Goal: Information Seeking & Learning: Learn about a topic

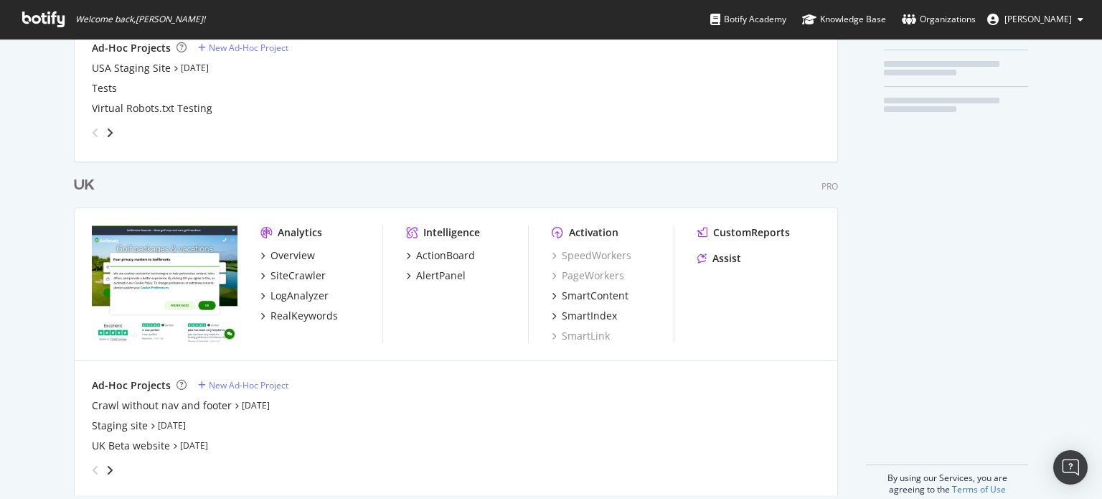
scroll to position [287, 0]
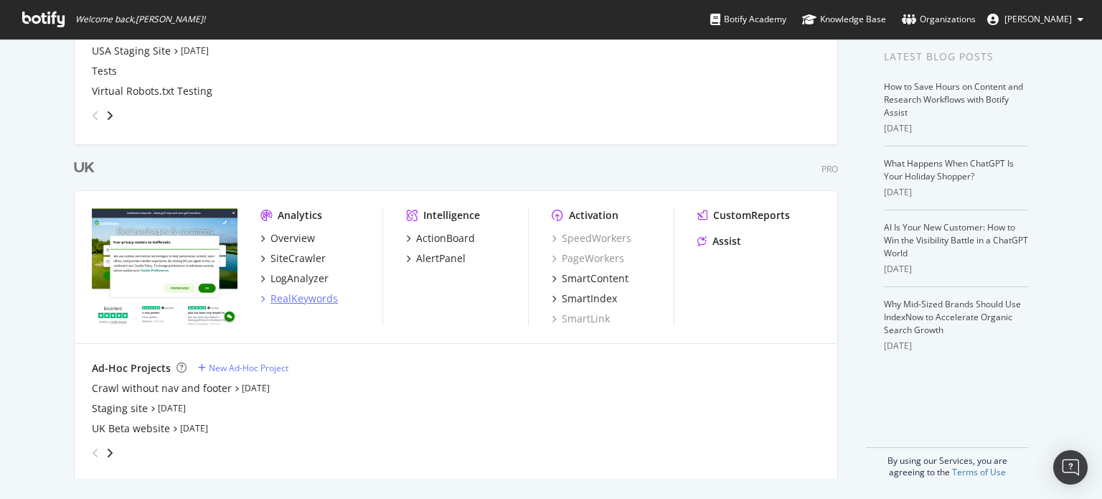
click at [288, 298] on div "RealKeywords" at bounding box center [303, 298] width 67 height 14
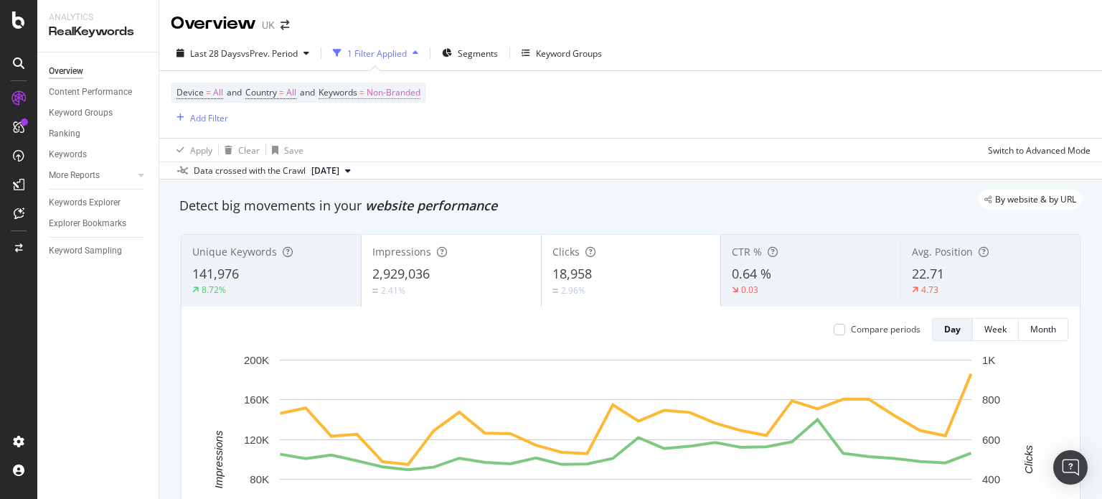
click at [414, 92] on span "Non-Branded" at bounding box center [394, 92] width 54 height 20
click at [405, 127] on div "button" at bounding box center [408, 126] width 17 height 9
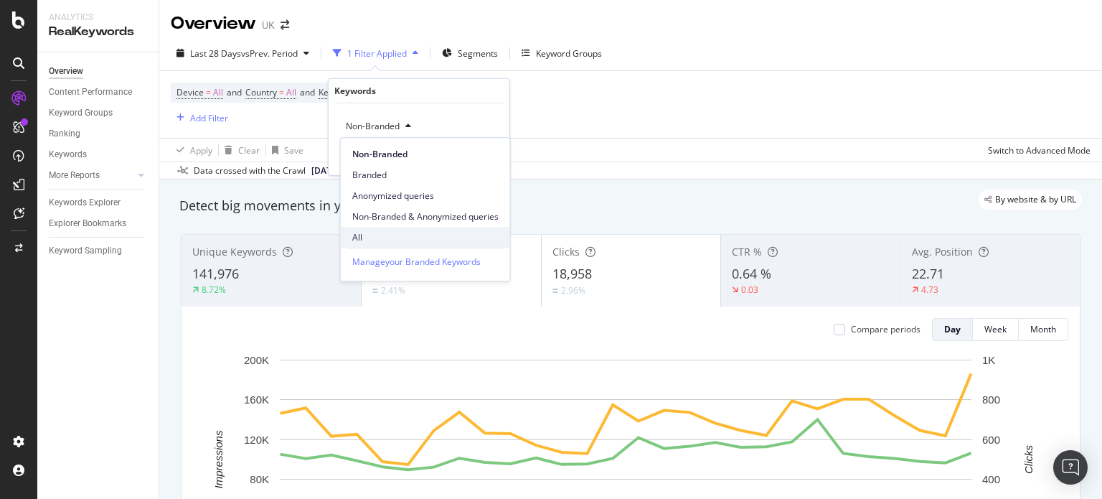
click at [369, 227] on div "All" at bounding box center [425, 237] width 169 height 21
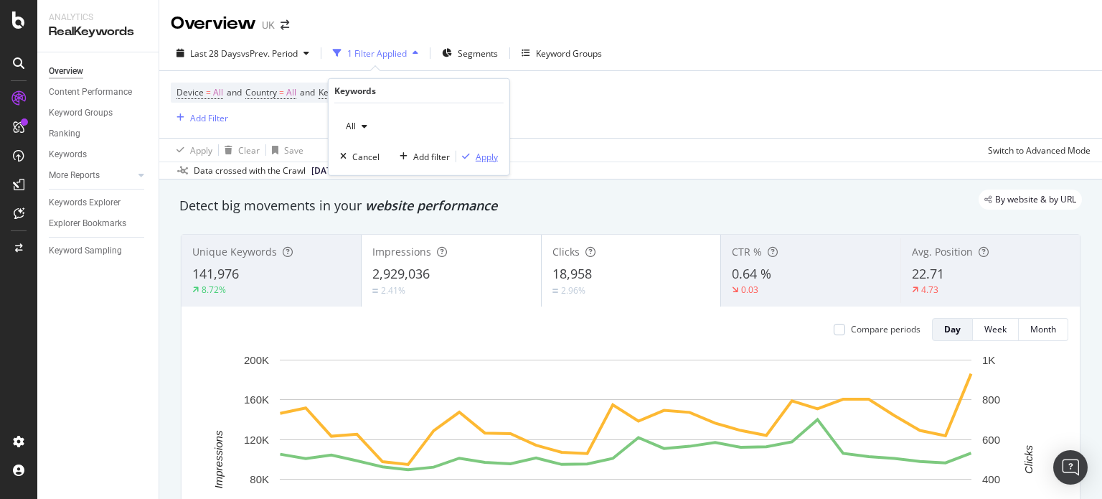
click at [461, 152] on div "button" at bounding box center [465, 156] width 19 height 9
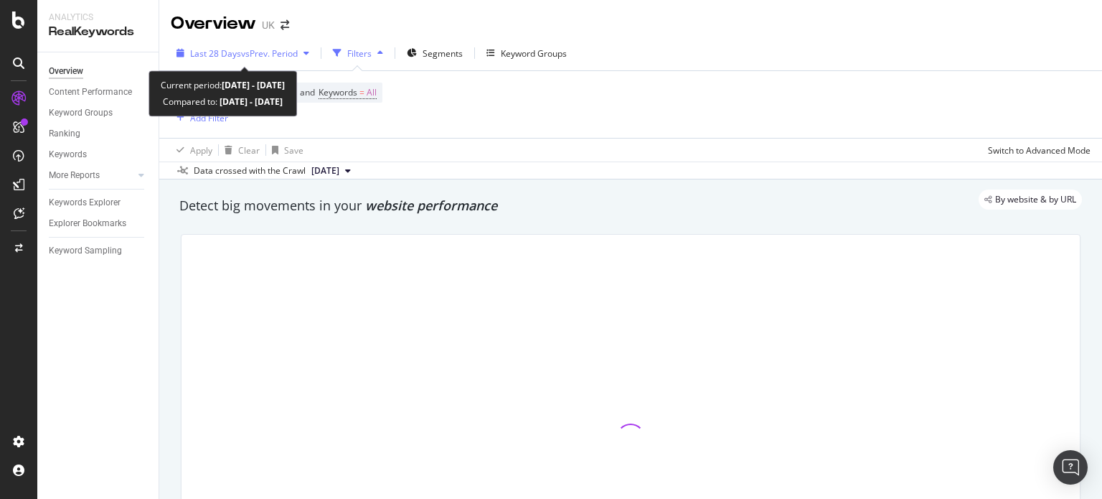
click at [276, 54] on span "vs Prev. Period" at bounding box center [269, 53] width 57 height 12
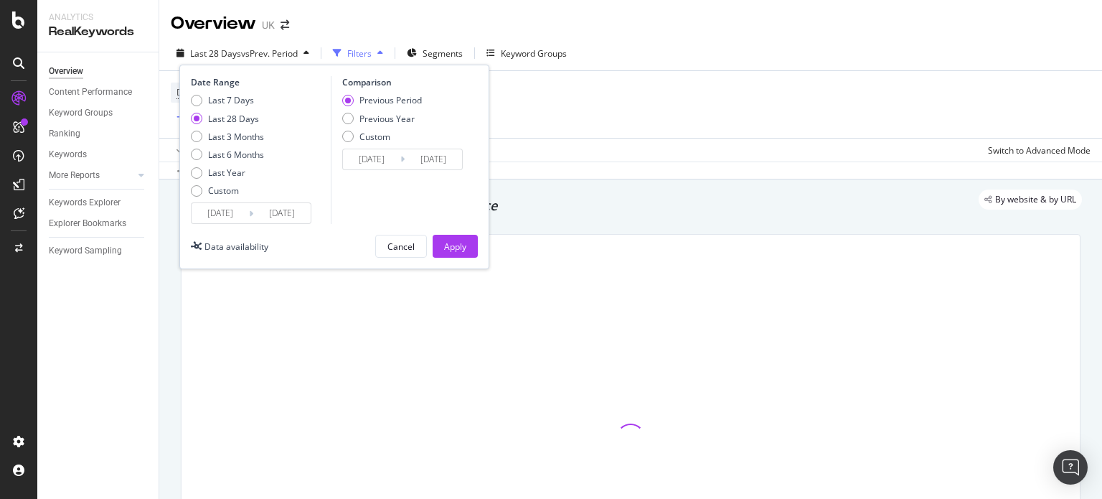
click at [215, 217] on input "[DATE]" at bounding box center [220, 213] width 57 height 20
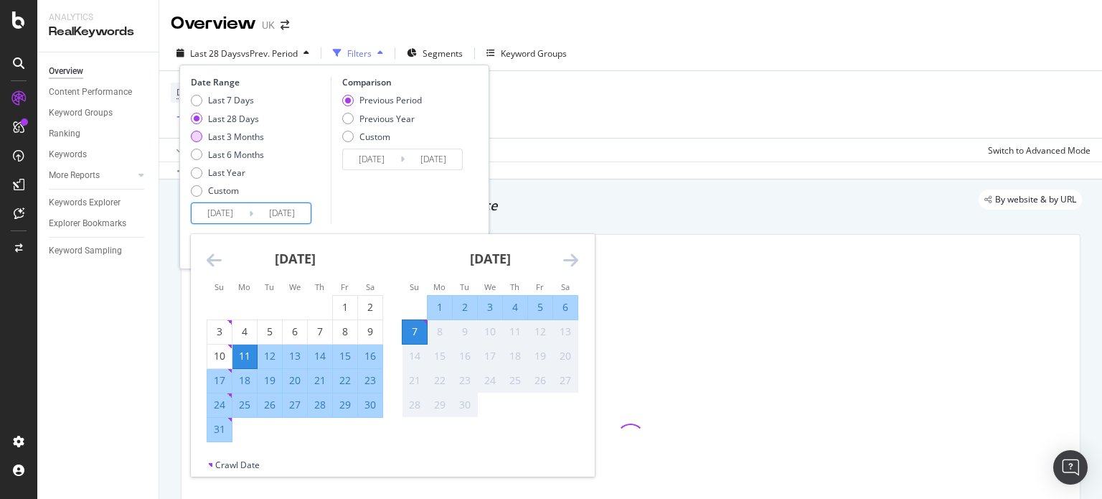
click at [243, 138] on div "Last 3 Months" at bounding box center [236, 137] width 56 height 12
type input "[DATE]"
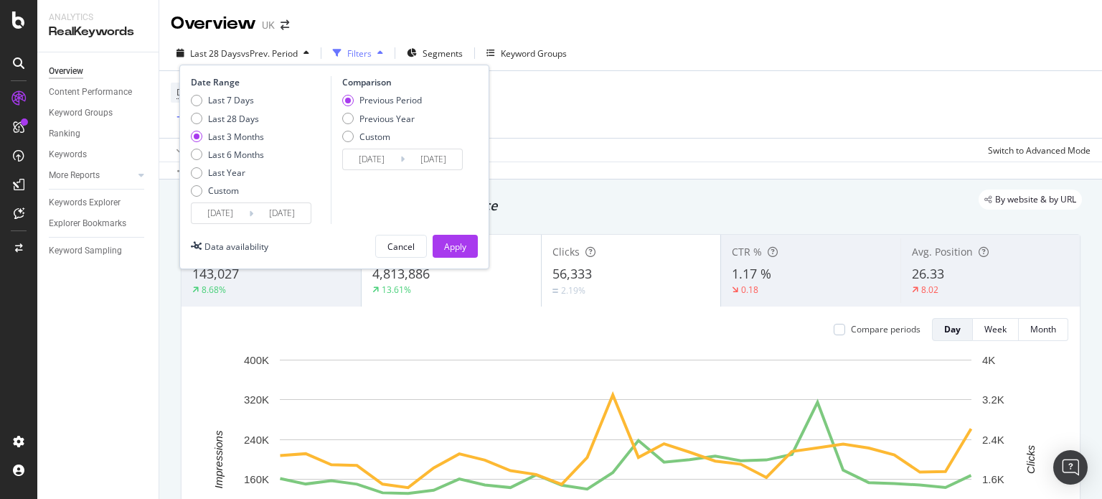
click at [400, 110] on div "Previous Period Previous Year Custom" at bounding box center [382, 121] width 80 height 54
click at [400, 115] on div "Previous Year" at bounding box center [386, 119] width 55 height 12
type input "[DATE]"
click at [456, 241] on div "Apply" at bounding box center [455, 246] width 22 height 12
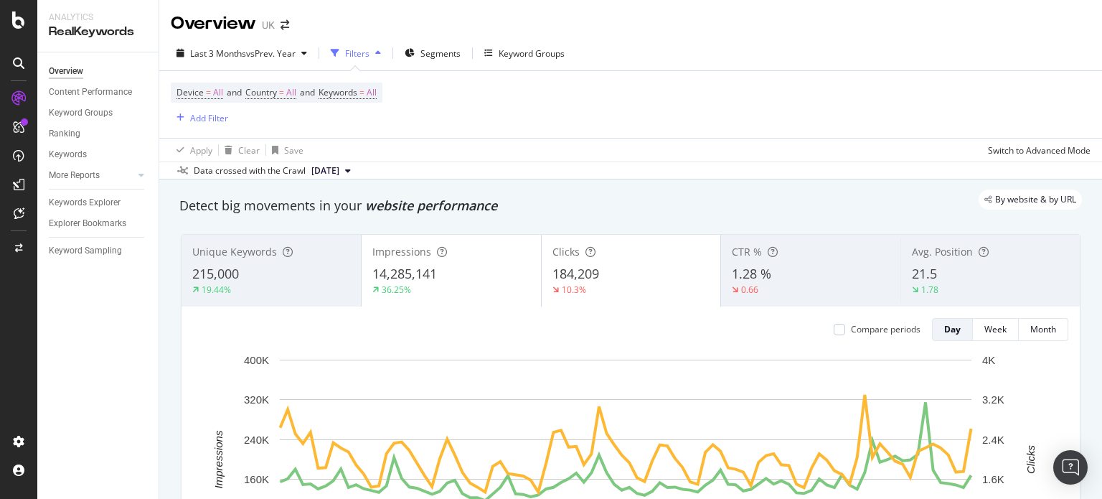
click at [420, 255] on span "Impressions" at bounding box center [401, 252] width 59 height 14
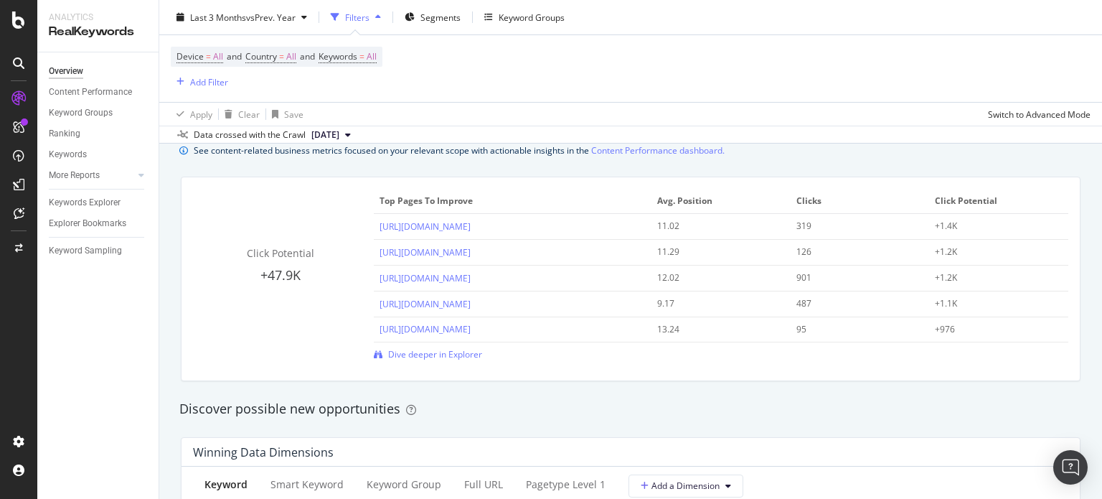
scroll to position [1291, 0]
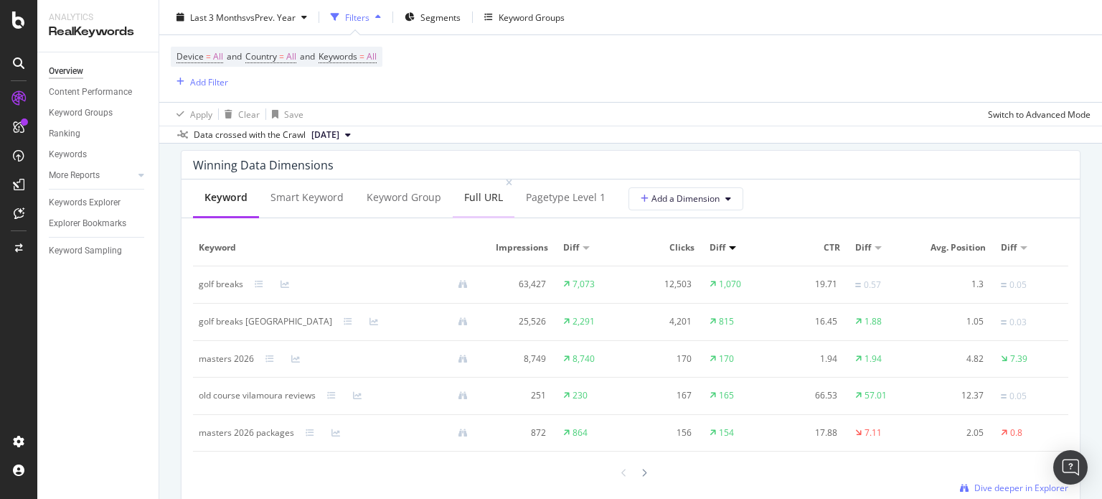
click at [479, 206] on div "Full URL" at bounding box center [484, 198] width 62 height 39
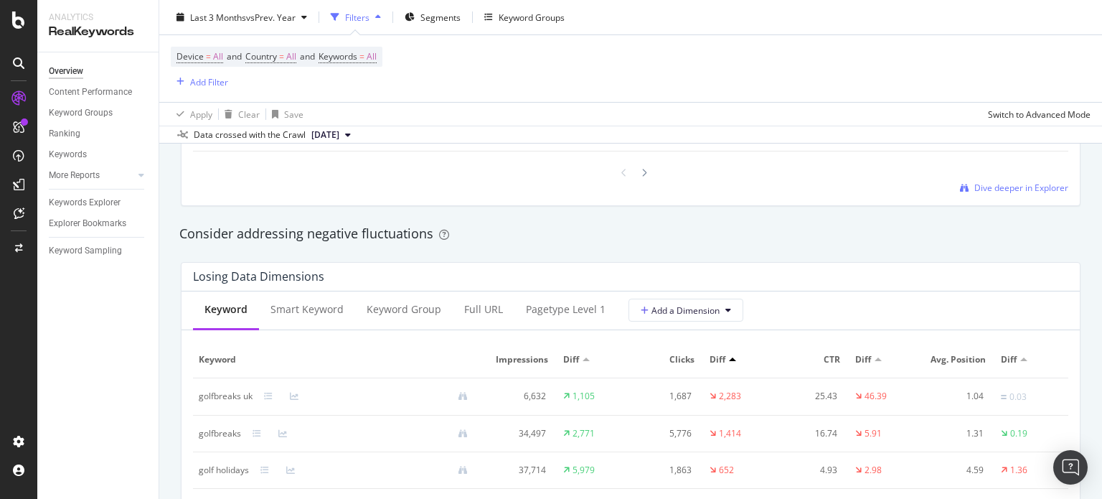
scroll to position [1650, 0]
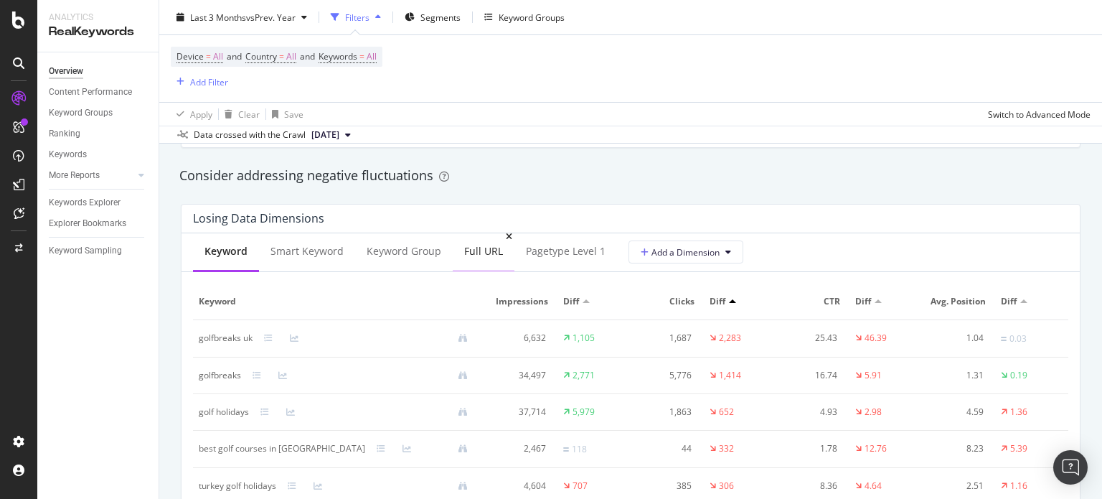
click at [474, 270] on div "Full URL" at bounding box center [484, 251] width 62 height 39
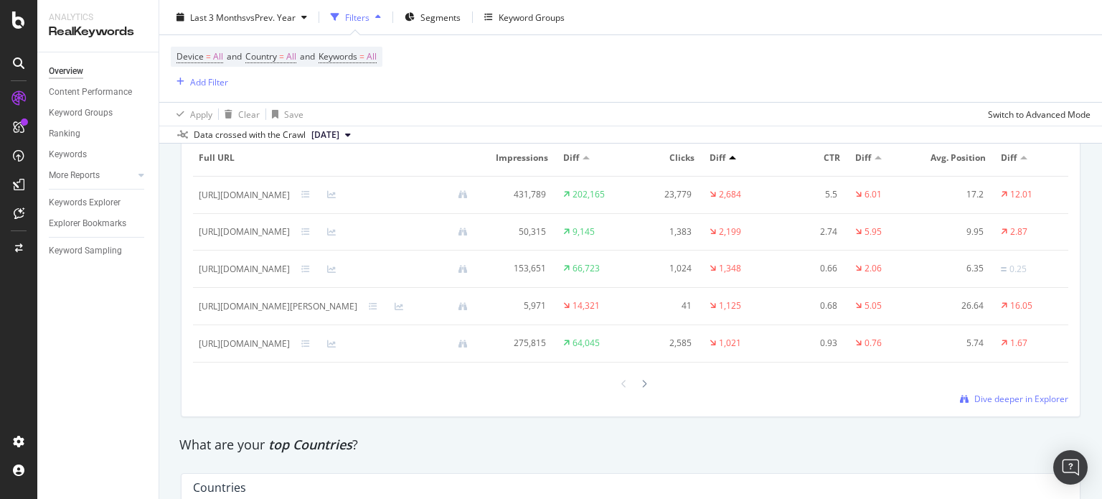
scroll to position [0, 7]
click at [641, 388] on icon at bounding box center [644, 383] width 6 height 9
click at [643, 393] on div at bounding box center [644, 383] width 13 height 19
click at [641, 388] on icon at bounding box center [644, 383] width 6 height 9
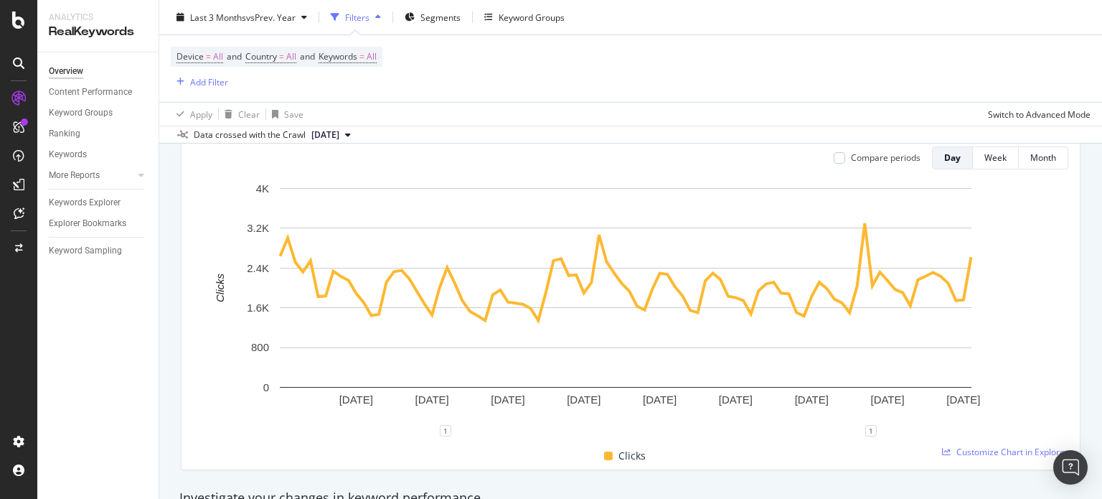
scroll to position [0, 0]
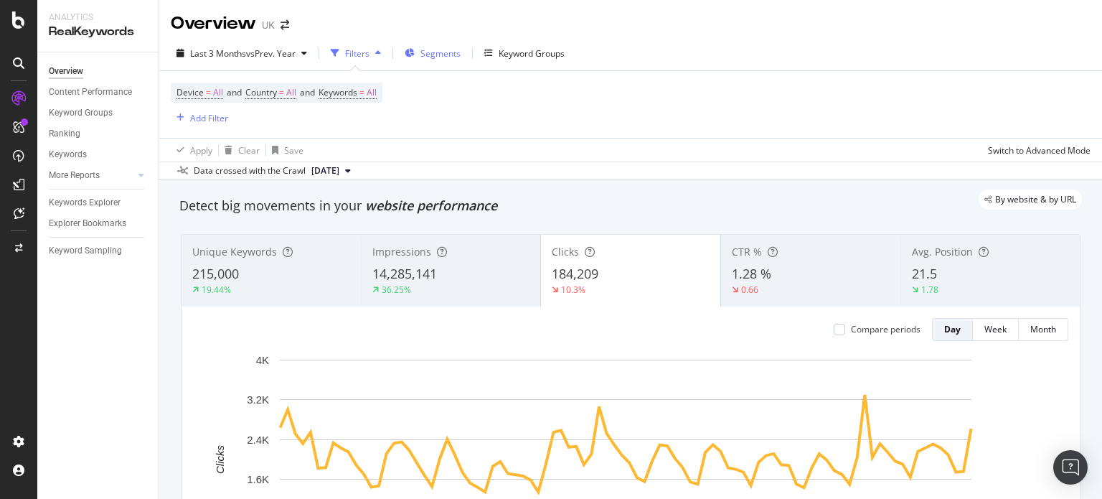
click at [449, 57] on span "Segments" at bounding box center [440, 53] width 40 height 12
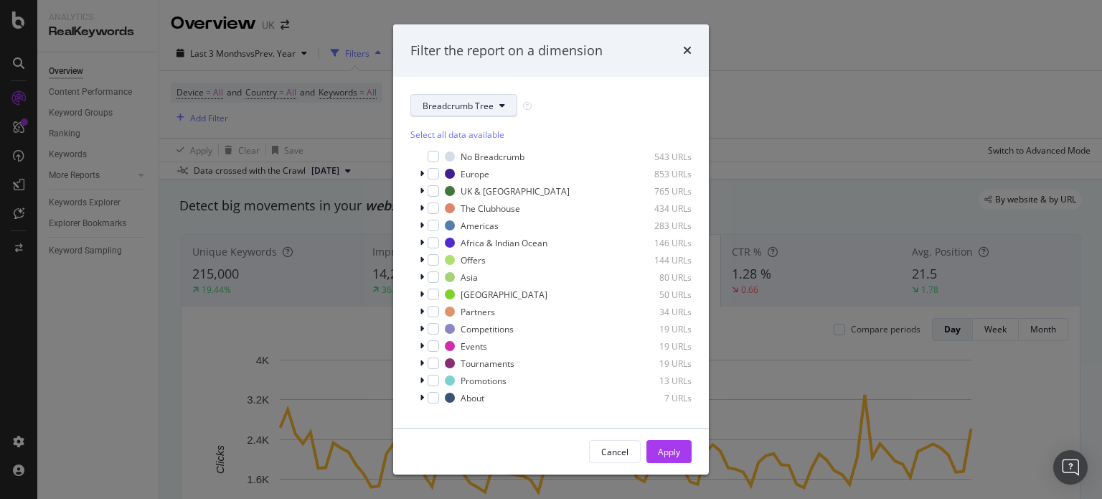
click at [439, 108] on span "Breadcrumb Tree" at bounding box center [458, 106] width 71 height 12
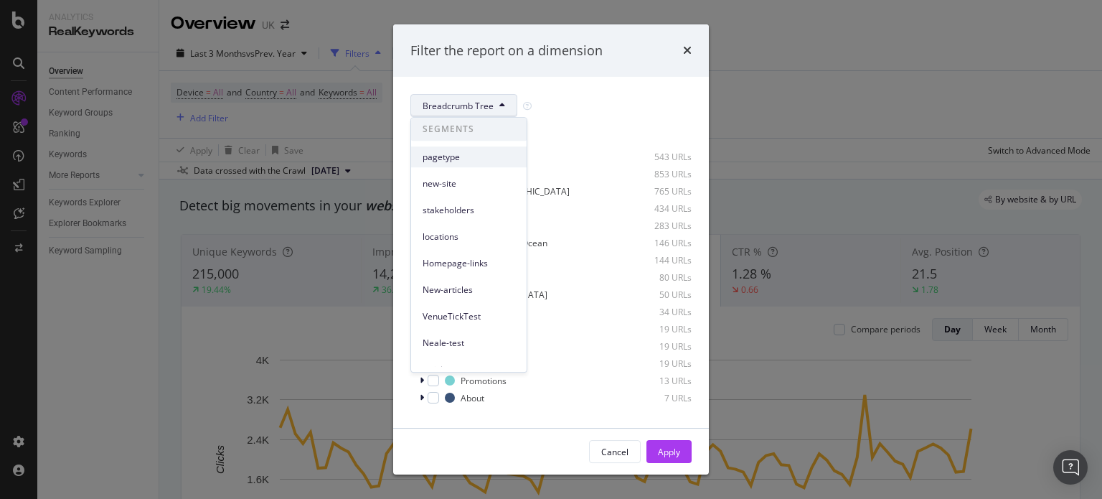
click at [463, 161] on span "pagetype" at bounding box center [469, 157] width 93 height 13
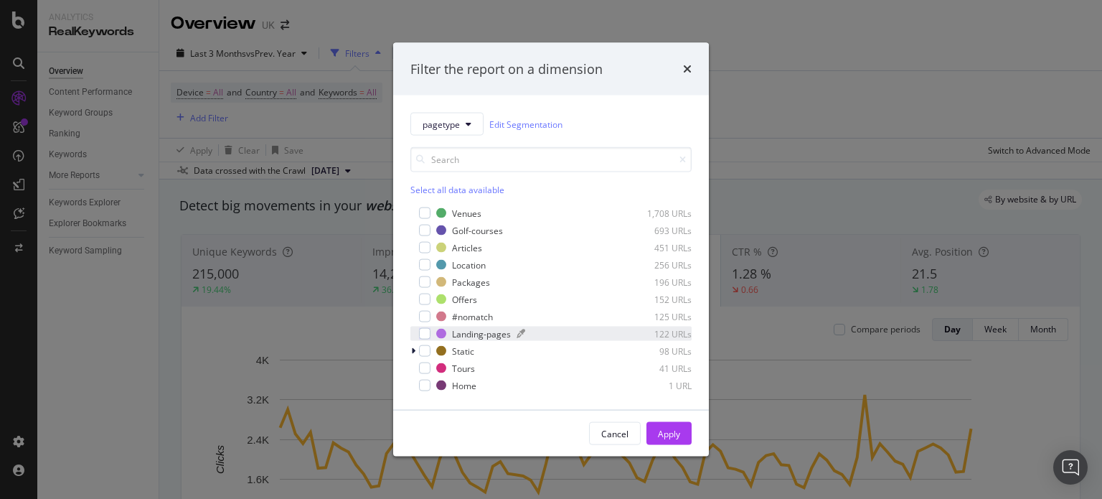
click at [461, 330] on div "Landing-pages" at bounding box center [481, 333] width 59 height 12
click at [474, 268] on div "Location" at bounding box center [469, 264] width 34 height 12
click at [465, 268] on div "Location" at bounding box center [469, 264] width 34 height 12
click at [465, 333] on div "Landing-pages" at bounding box center [481, 333] width 59 height 12
click at [473, 223] on div "Golf-courses 693 URLs" at bounding box center [550, 230] width 281 height 14
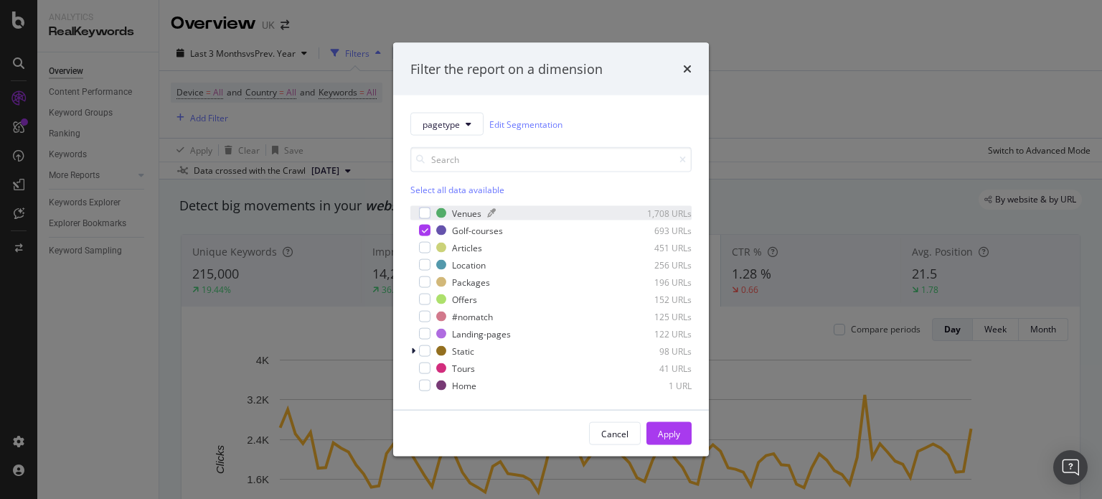
click at [467, 214] on div "Venues" at bounding box center [466, 213] width 29 height 12
click at [656, 420] on div "Cancel Apply" at bounding box center [551, 433] width 316 height 46
click at [659, 430] on div "Apply" at bounding box center [669, 433] width 22 height 12
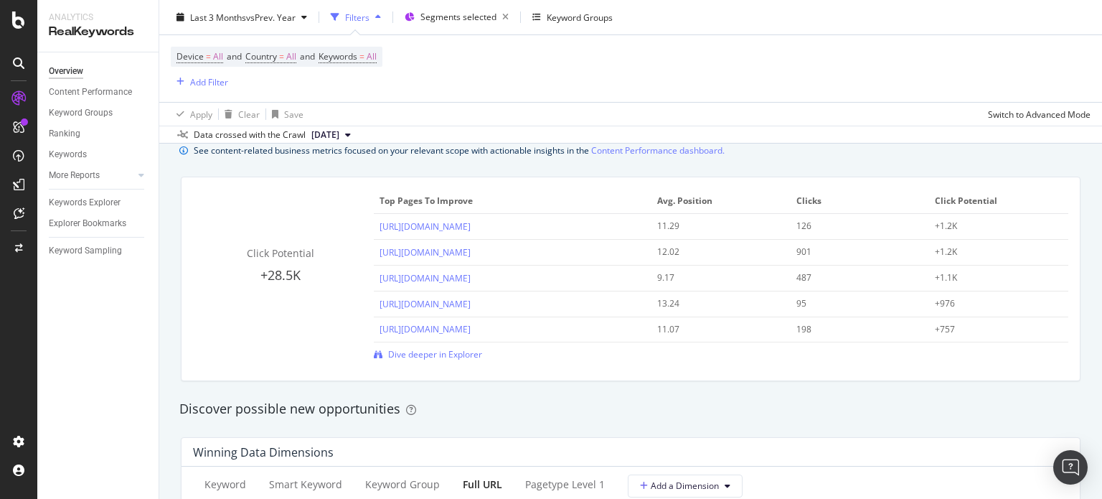
scroll to position [1291, 0]
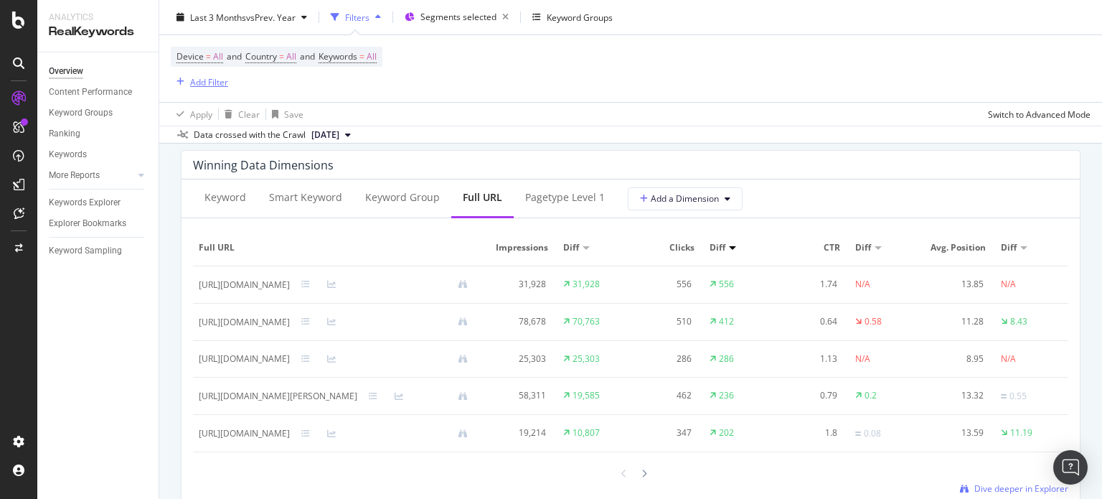
click at [192, 85] on div "Add Filter" at bounding box center [209, 81] width 38 height 12
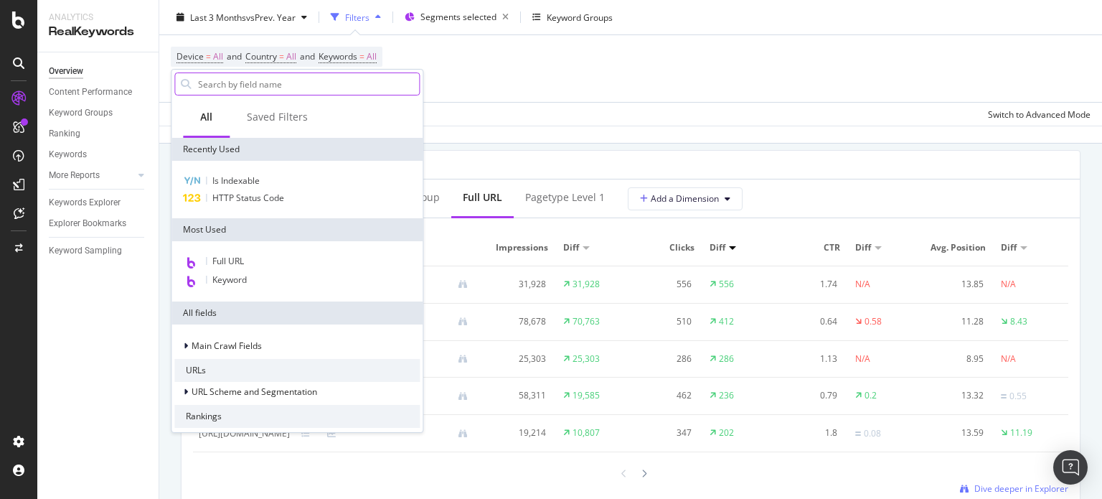
click at [255, 82] on input "text" at bounding box center [308, 84] width 222 height 22
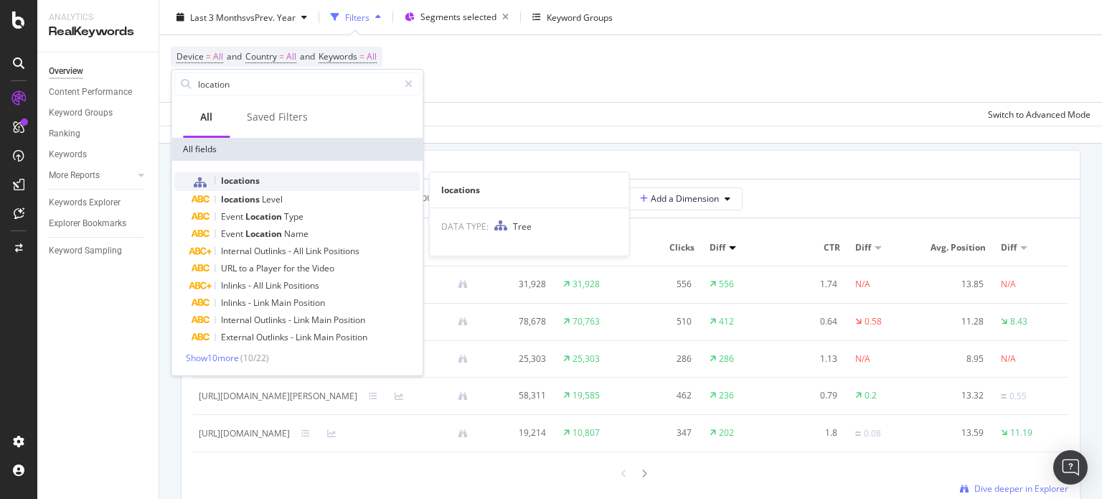
type input "location"
click at [272, 181] on div "locations" at bounding box center [306, 181] width 228 height 19
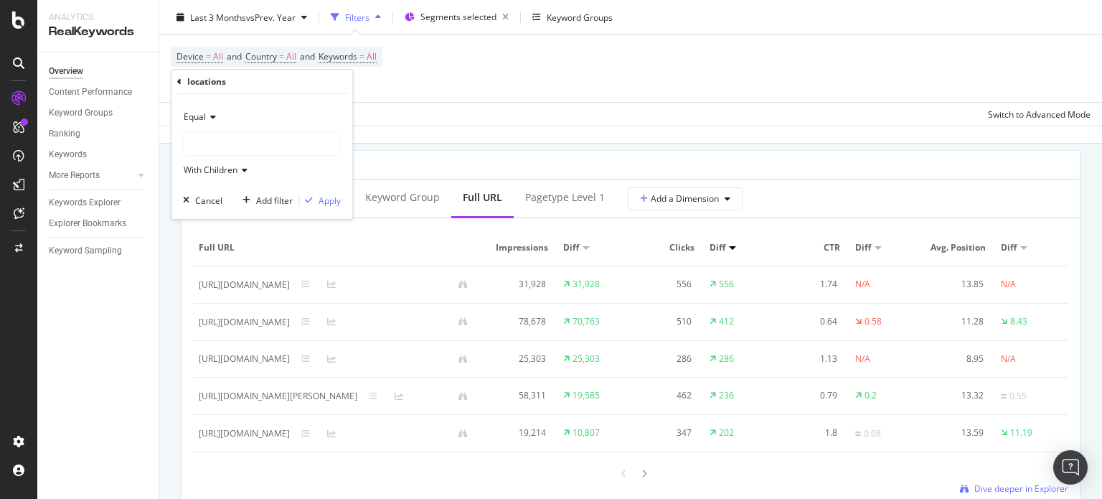
click at [245, 149] on div at bounding box center [262, 143] width 156 height 23
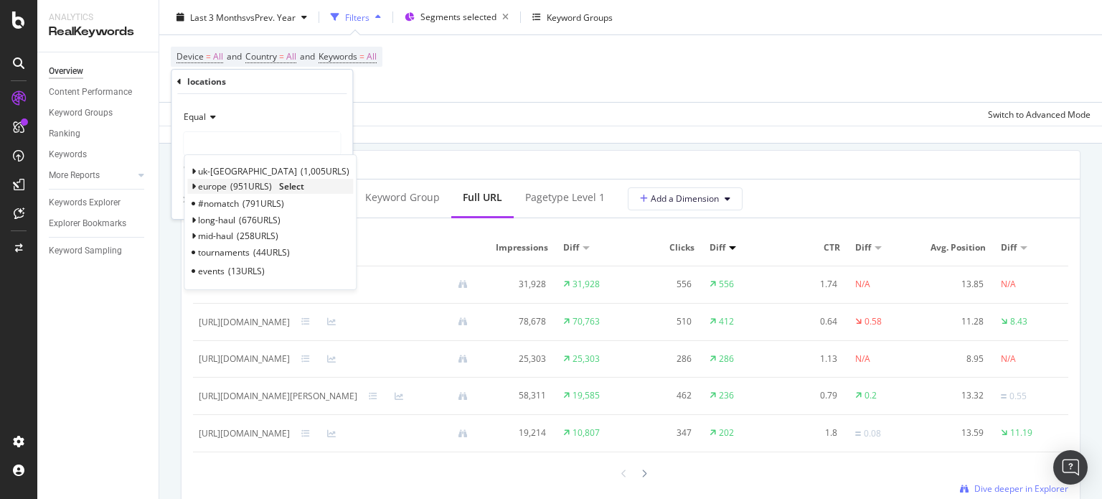
click at [192, 186] on icon at bounding box center [193, 186] width 5 height 9
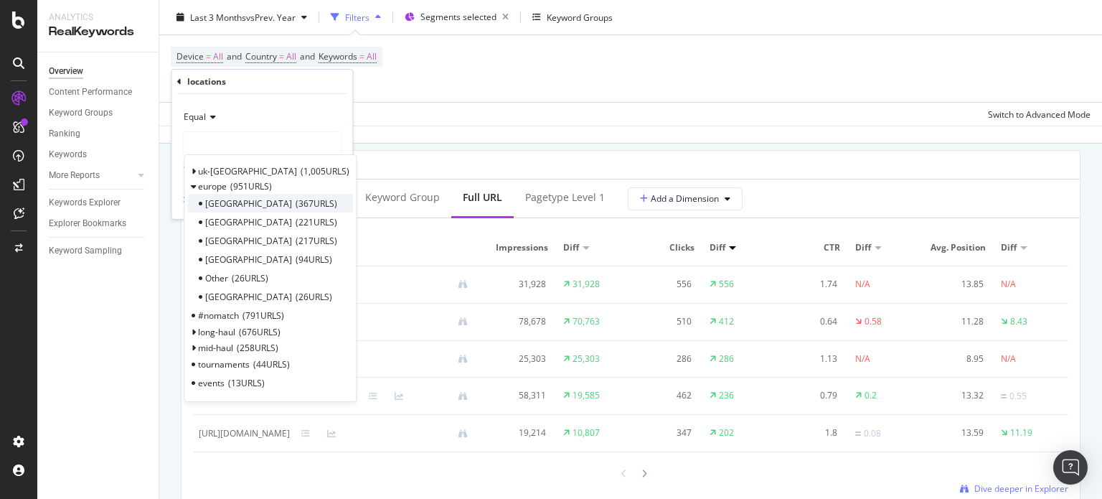
click at [286, 206] on div "[GEOGRAPHIC_DATA] 367 URLS" at bounding box center [270, 203] width 166 height 19
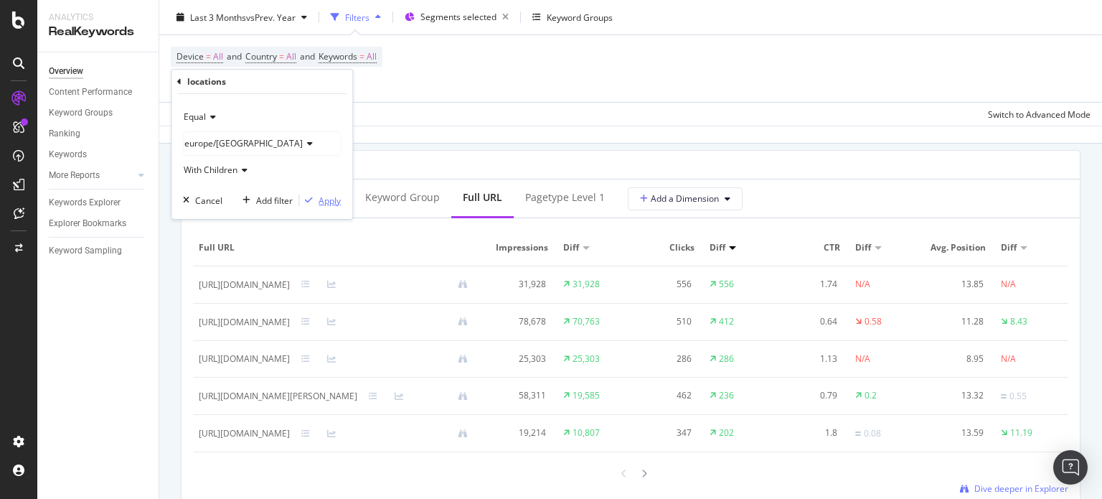
drag, startPoint x: 324, startPoint y: 202, endPoint x: 316, endPoint y: 163, distance: 39.5
click at [324, 202] on div "Apply" at bounding box center [330, 200] width 22 height 12
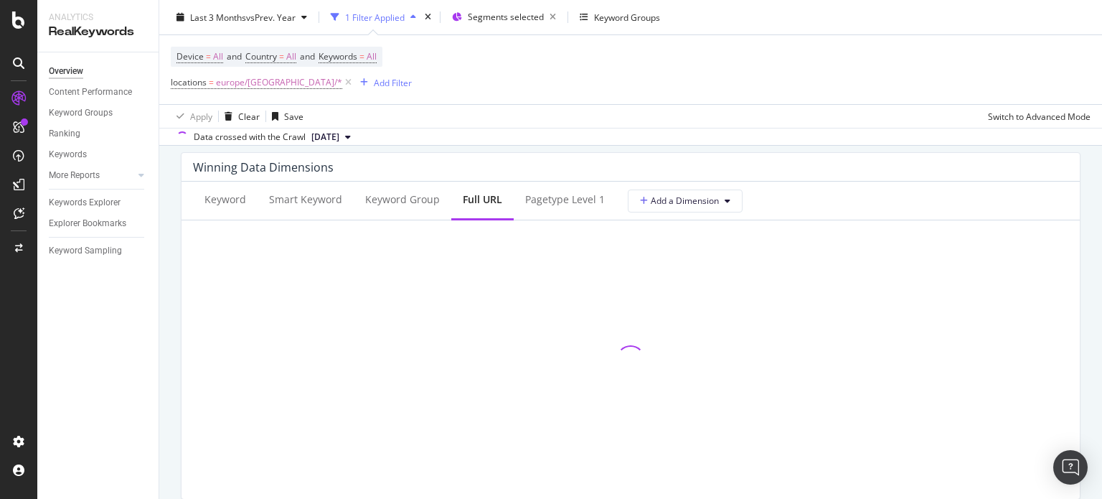
scroll to position [1293, 0]
click at [374, 82] on div "Add Filter" at bounding box center [393, 82] width 38 height 12
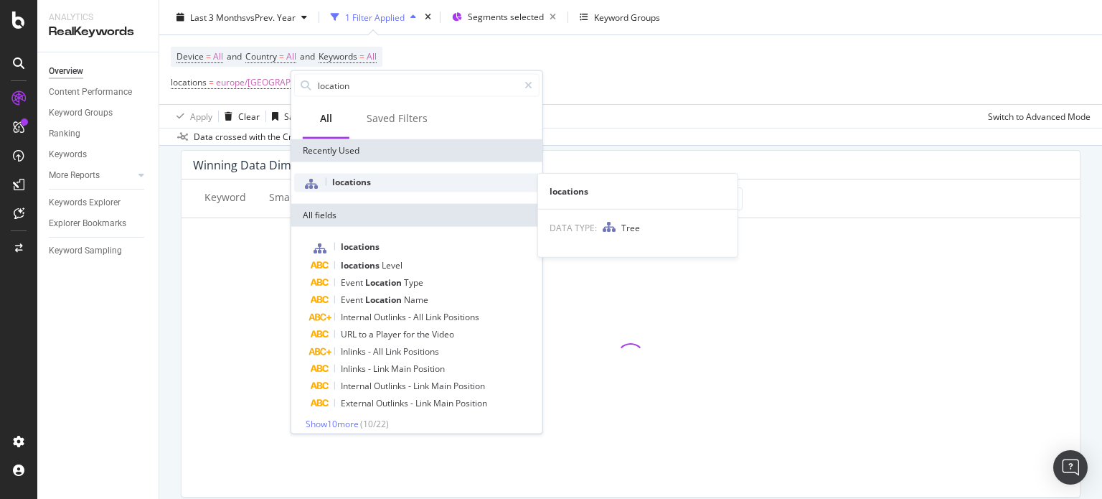
click at [375, 178] on div "locations" at bounding box center [416, 183] width 245 height 19
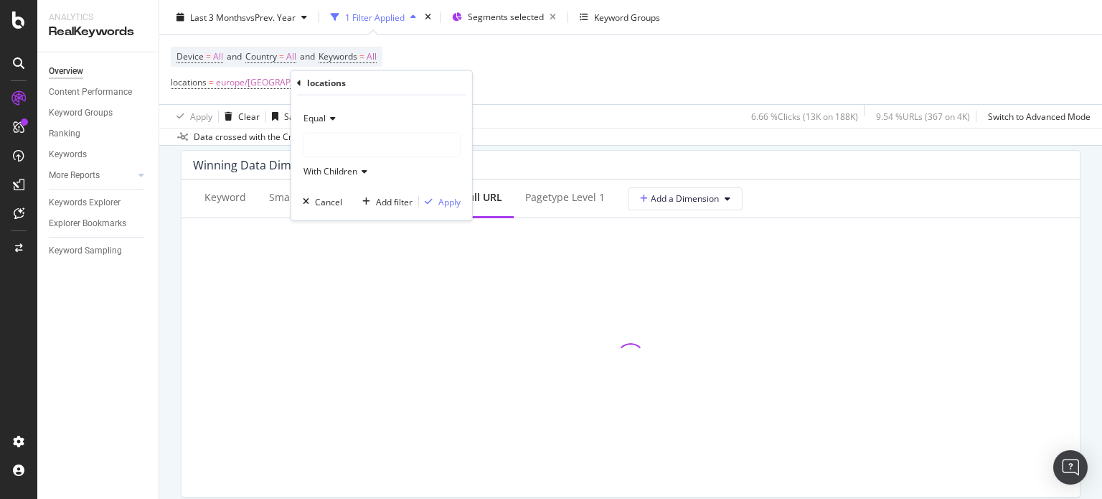
click at [339, 148] on div at bounding box center [381, 144] width 156 height 23
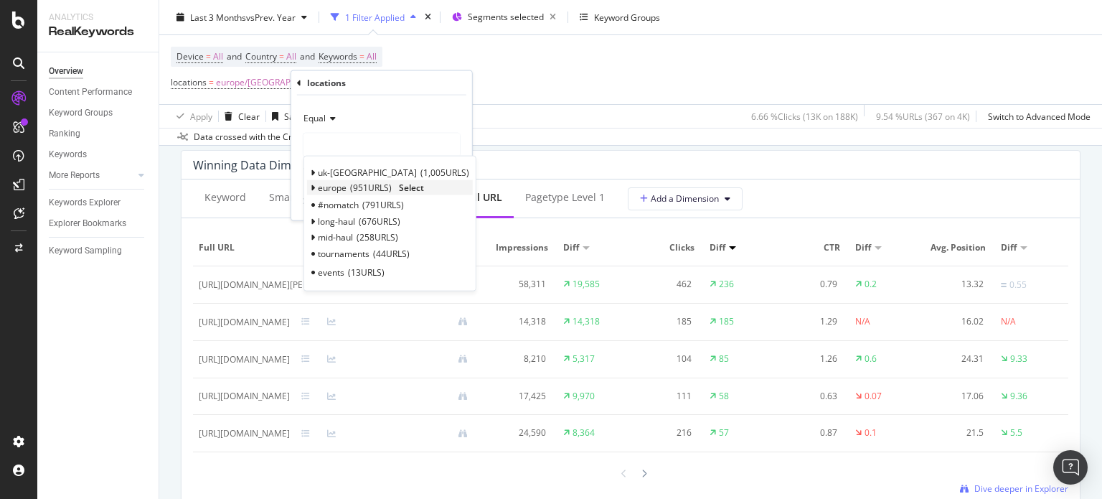
click at [314, 184] on icon at bounding box center [313, 188] width 5 height 9
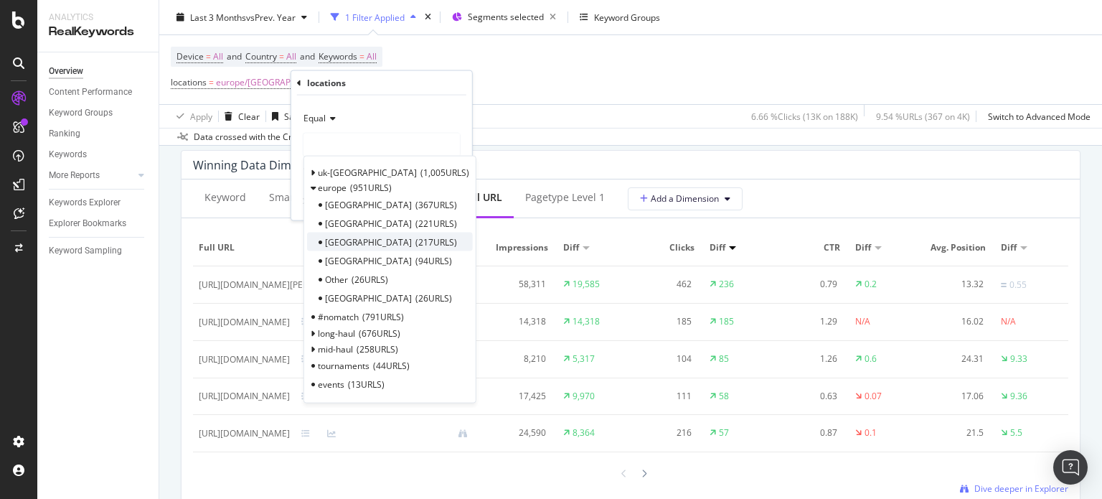
click at [415, 240] on span "217 URLS" at bounding box center [436, 241] width 42 height 12
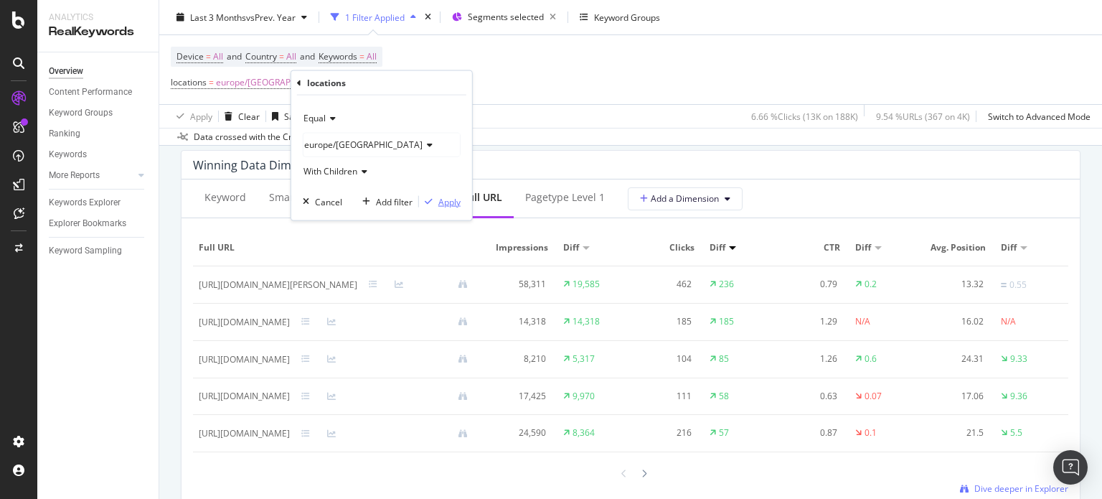
click at [451, 207] on button "Apply" at bounding box center [440, 201] width 42 height 14
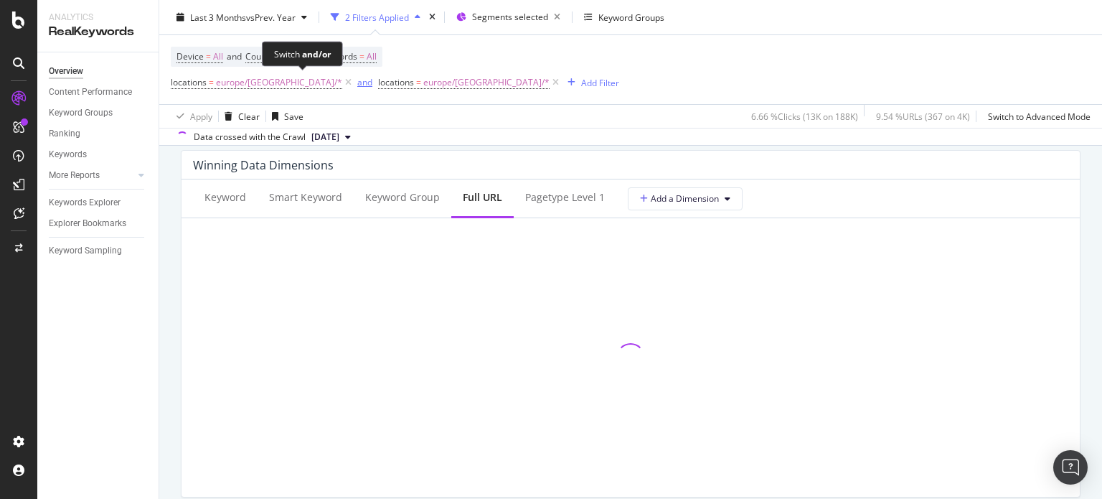
click at [357, 85] on div "and" at bounding box center [364, 82] width 15 height 12
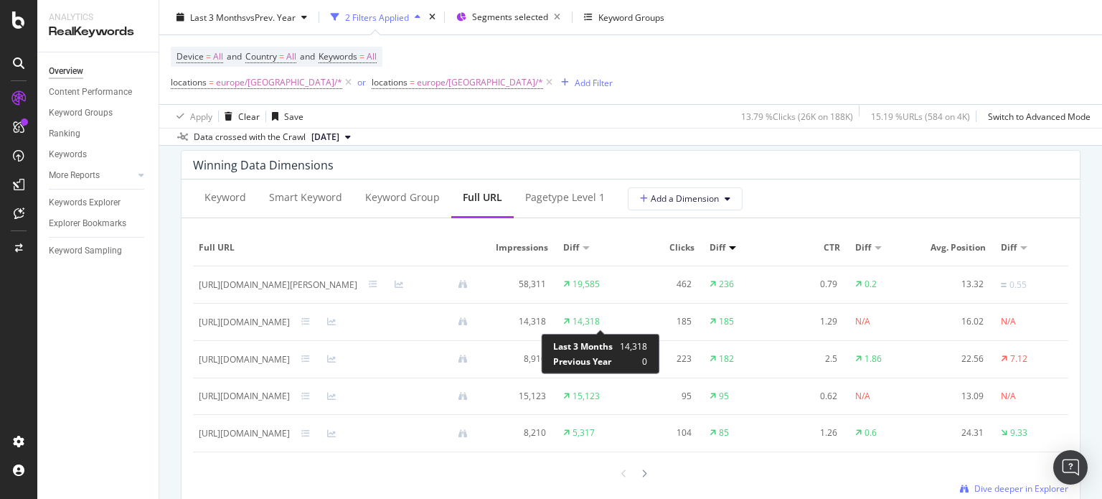
scroll to position [0, 67]
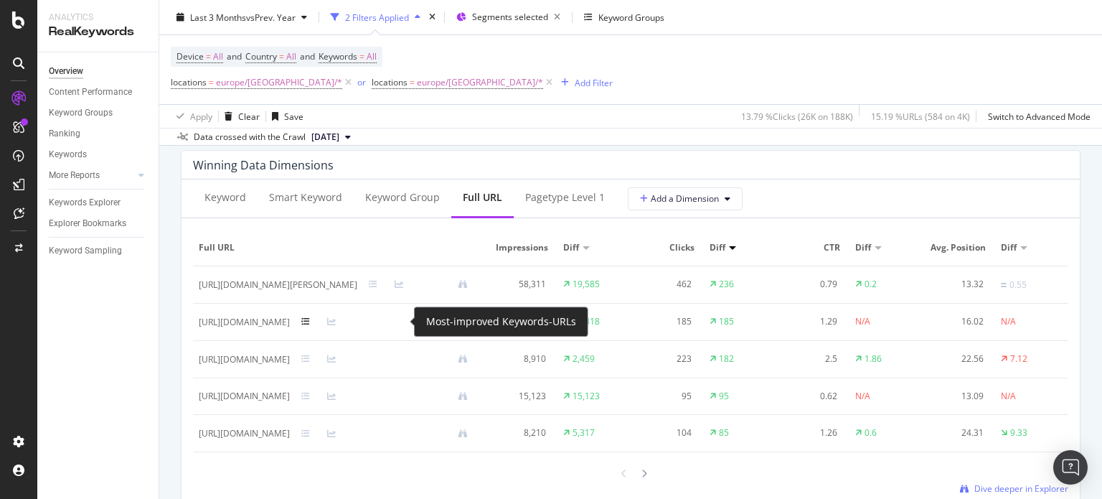
click at [310, 323] on icon at bounding box center [305, 321] width 9 height 9
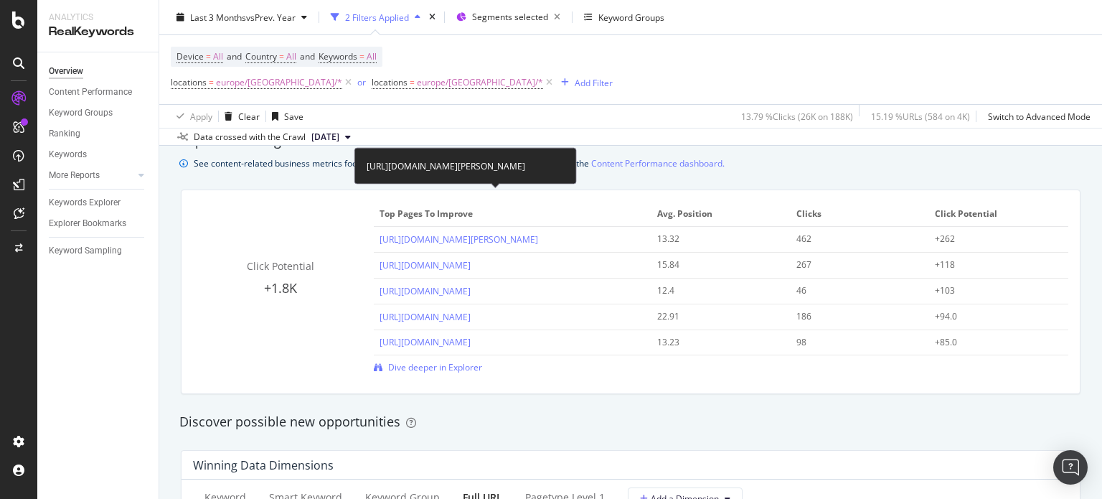
scroll to position [933, 0]
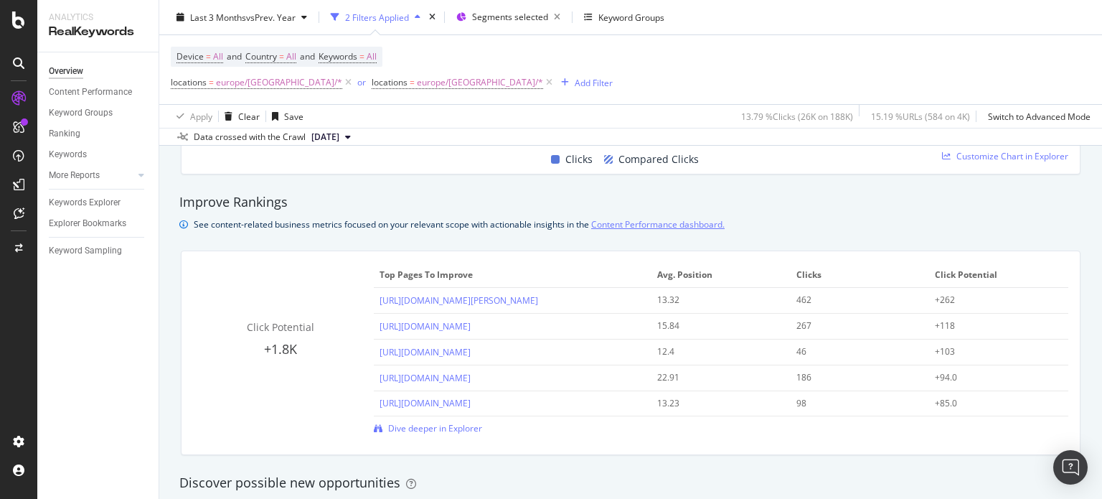
click at [686, 229] on link "Content Performance dashboard." at bounding box center [657, 224] width 133 height 15
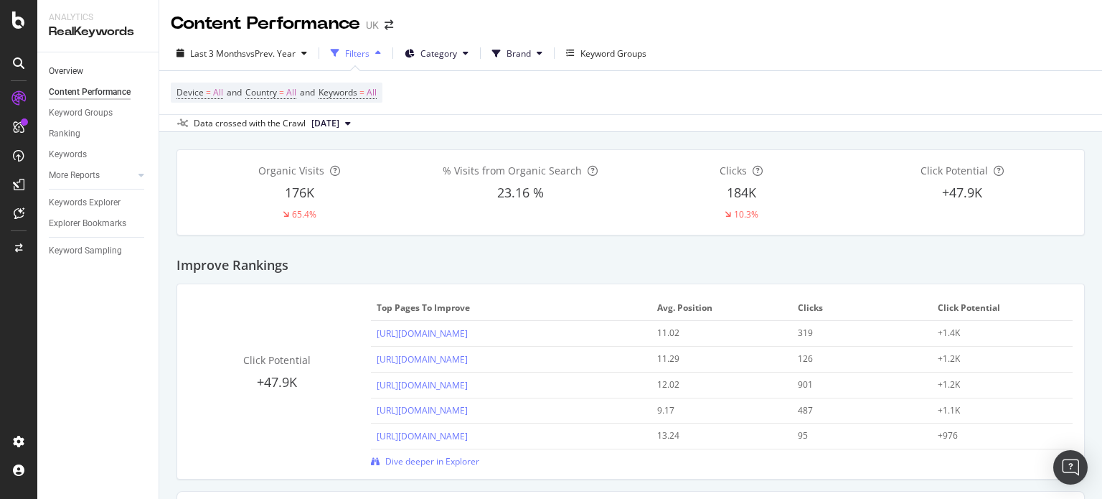
drag, startPoint x: 67, startPoint y: 72, endPoint x: 93, endPoint y: 76, distance: 26.1
click at [67, 72] on div "Overview" at bounding box center [66, 71] width 34 height 15
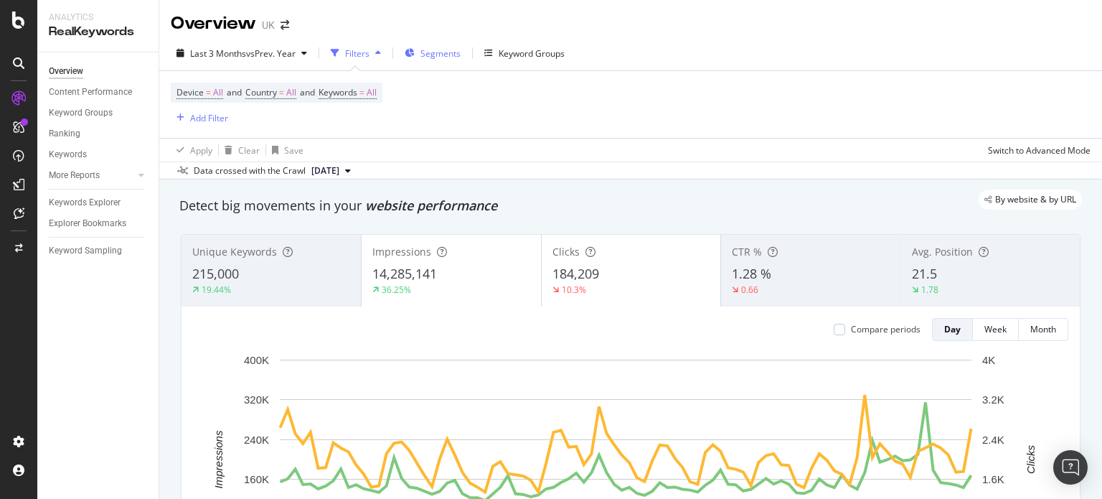
click at [443, 55] on span "Segments" at bounding box center [440, 53] width 40 height 12
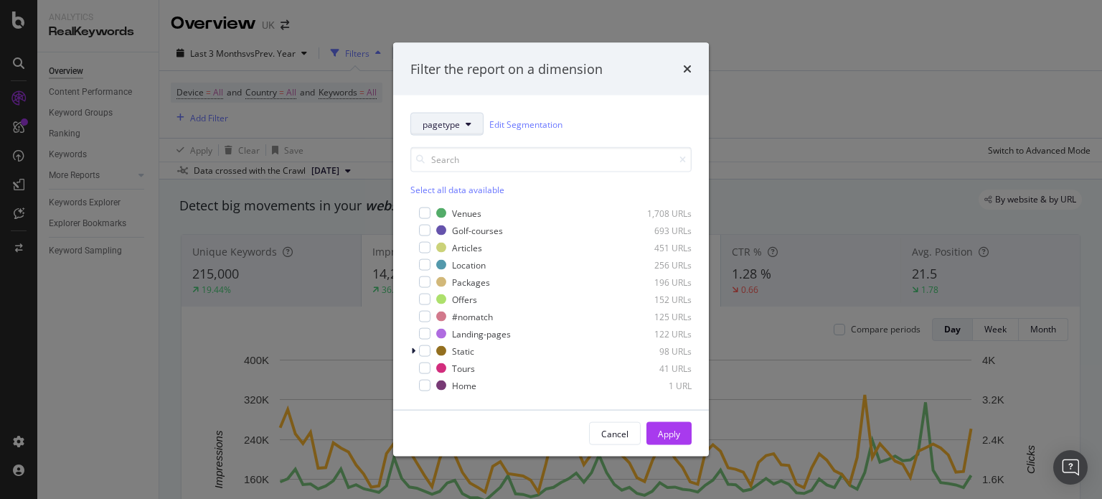
click at [464, 128] on button "pagetype" at bounding box center [446, 124] width 73 height 23
click at [204, 117] on div "Filter the report on a dimension pagetype Edit Segmentation Select all data ava…" at bounding box center [551, 249] width 1102 height 499
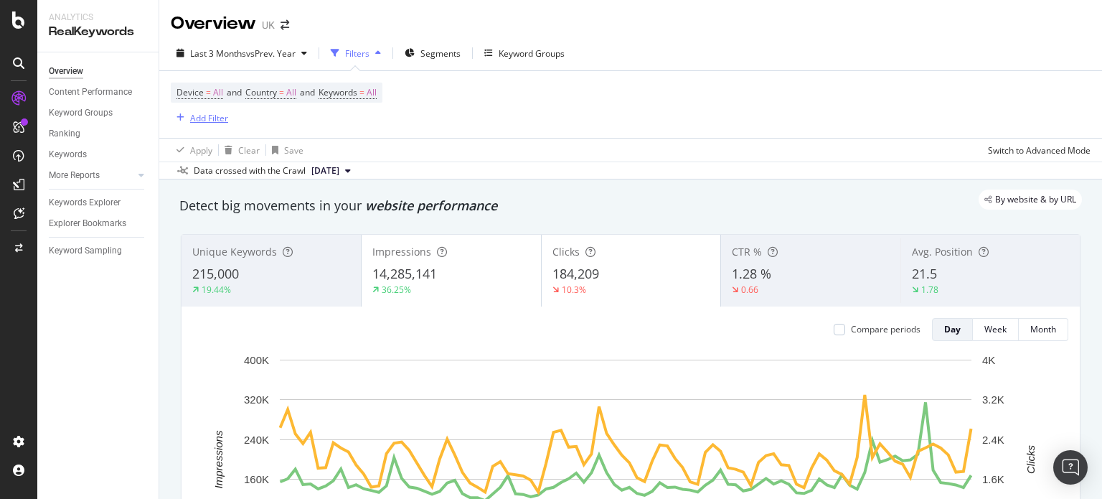
click at [214, 117] on div "Add Filter" at bounding box center [209, 118] width 38 height 12
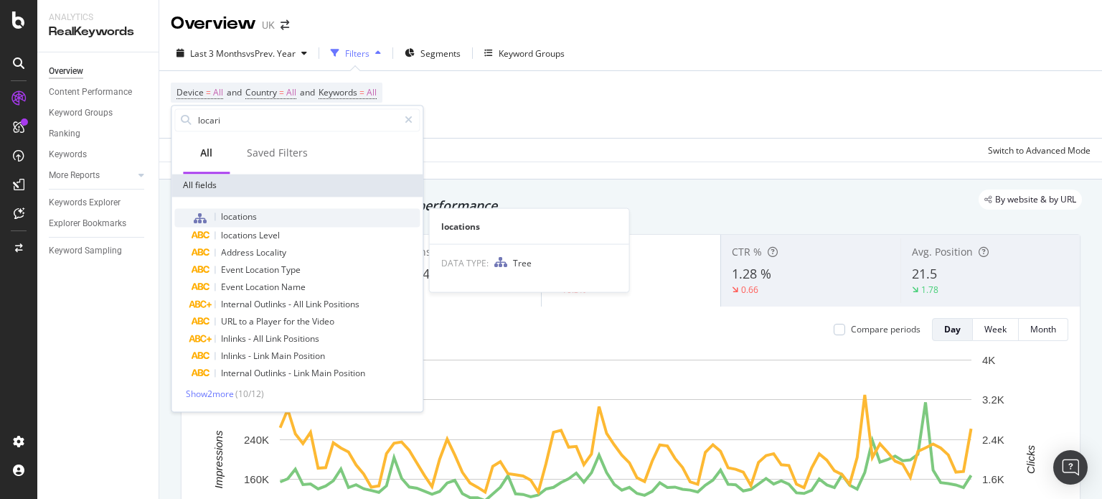
type input "locari"
click at [227, 215] on span "locations" at bounding box center [239, 216] width 36 height 12
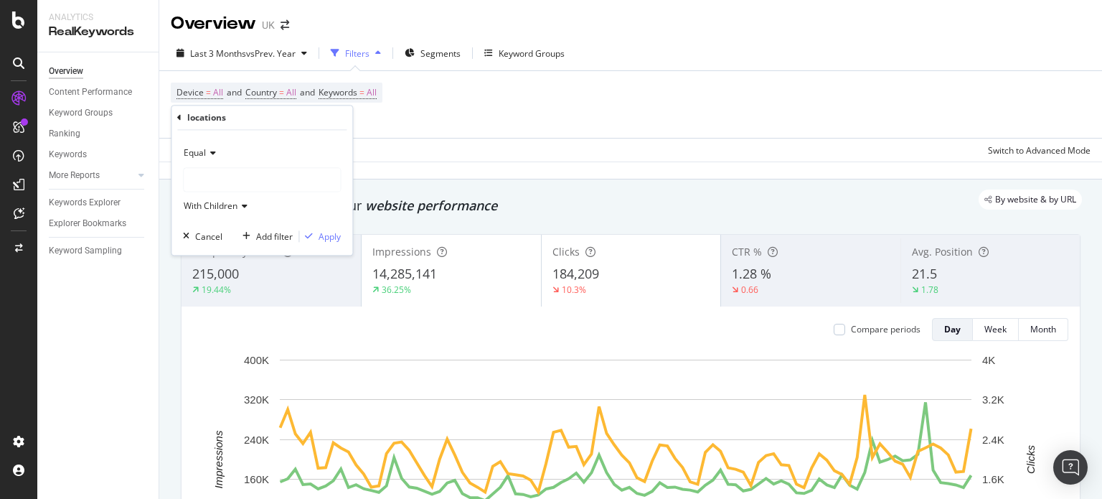
click at [225, 183] on div at bounding box center [262, 180] width 156 height 23
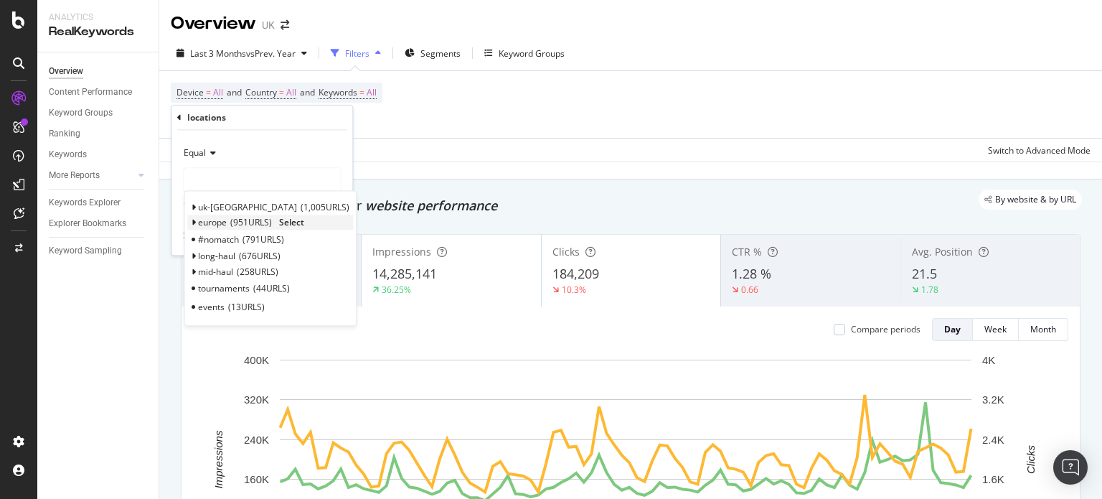
click at [192, 220] on icon at bounding box center [193, 223] width 5 height 9
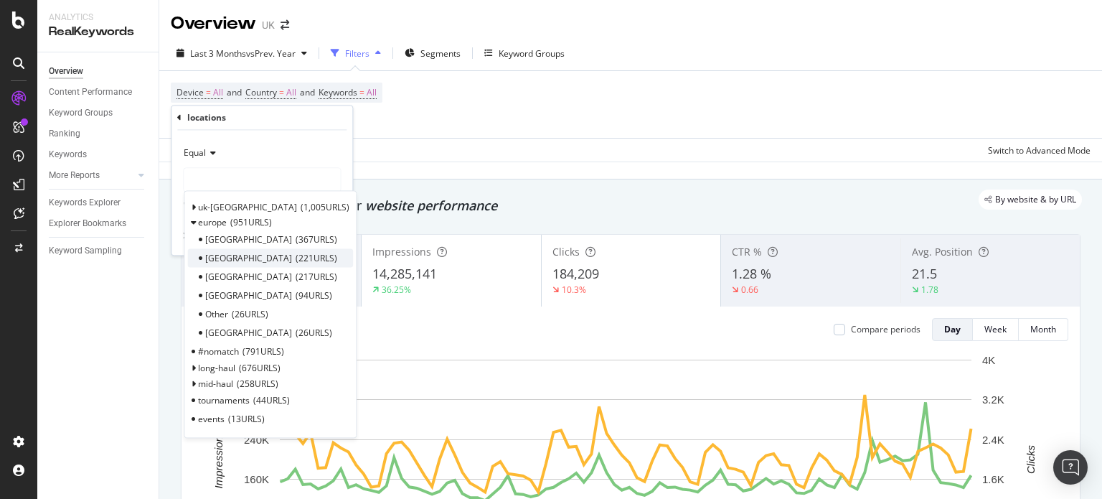
click at [306, 260] on div "France 221 URLS" at bounding box center [270, 258] width 166 height 19
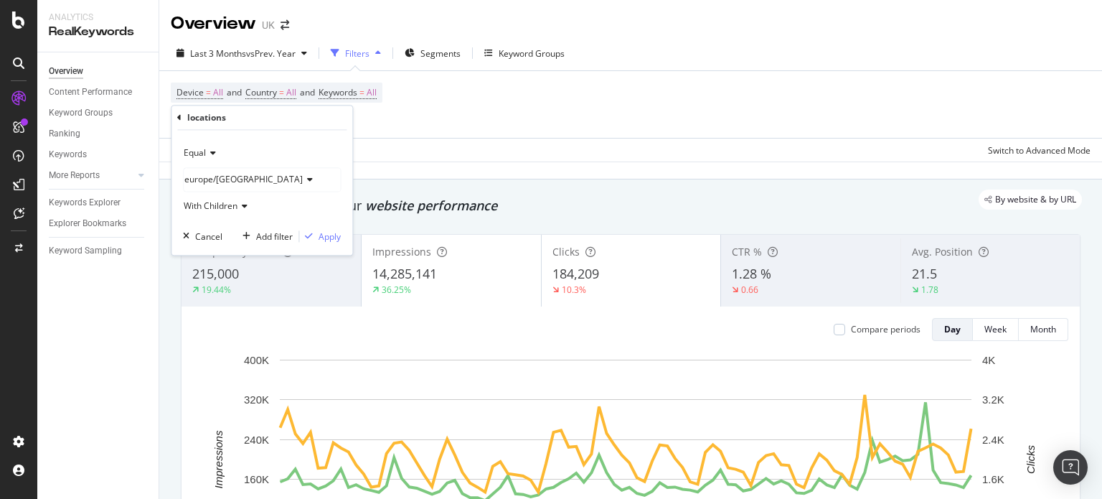
click at [329, 243] on div "Equal [GEOGRAPHIC_DATA]/[GEOGRAPHIC_DATA] With Children Cancel Add filter Apply" at bounding box center [261, 193] width 181 height 125
click at [333, 240] on div "Apply" at bounding box center [330, 236] width 22 height 12
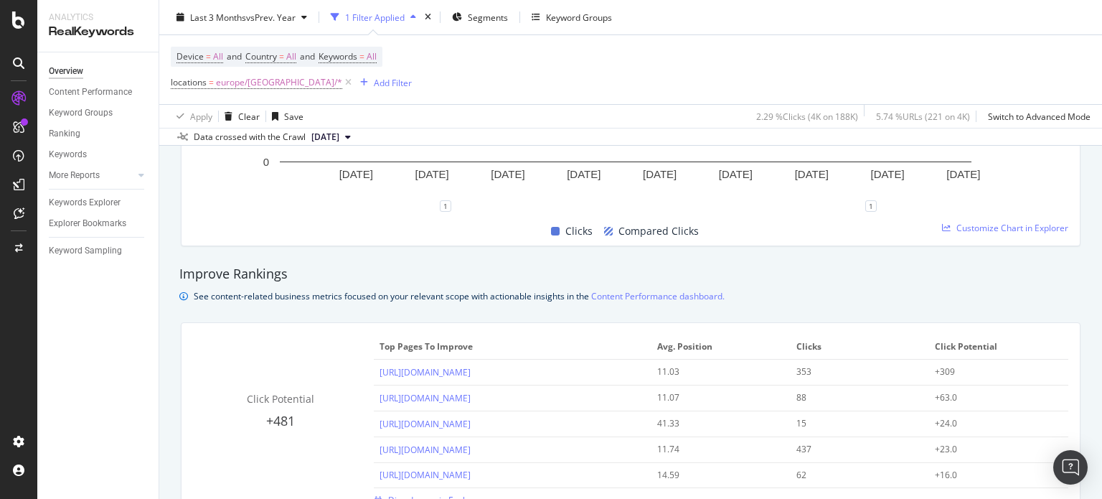
scroll to position [1004, 0]
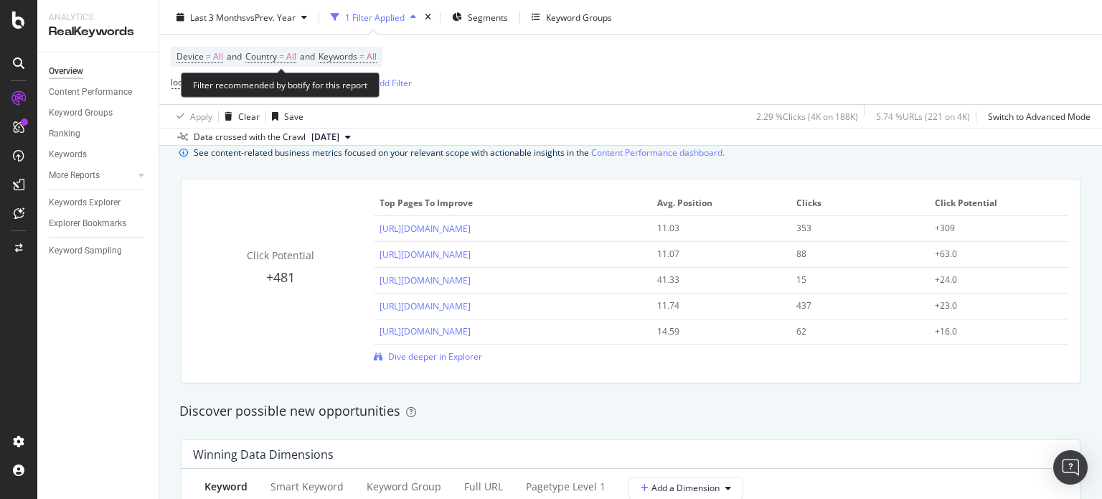
click at [255, 80] on div "Filter recommended by botify for this report" at bounding box center [280, 84] width 199 height 25
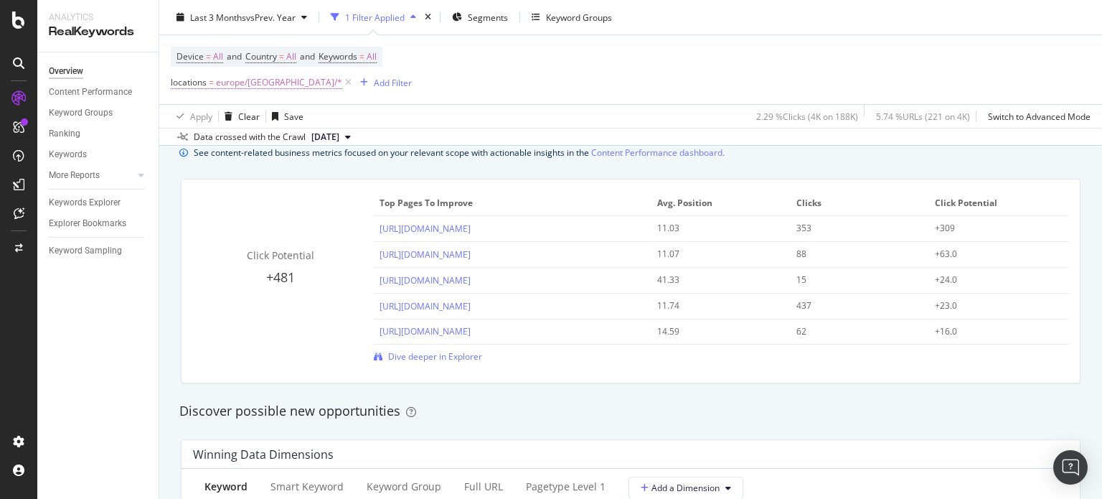
click at [247, 85] on span "europe/[GEOGRAPHIC_DATA]/*" at bounding box center [279, 82] width 126 height 20
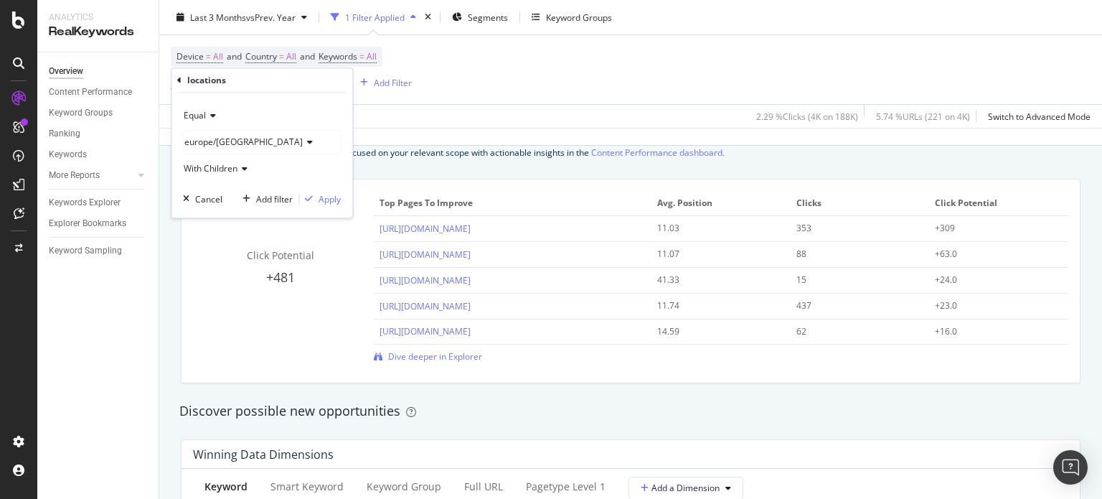
click at [244, 136] on div "europe/[GEOGRAPHIC_DATA]" at bounding box center [262, 142] width 156 height 23
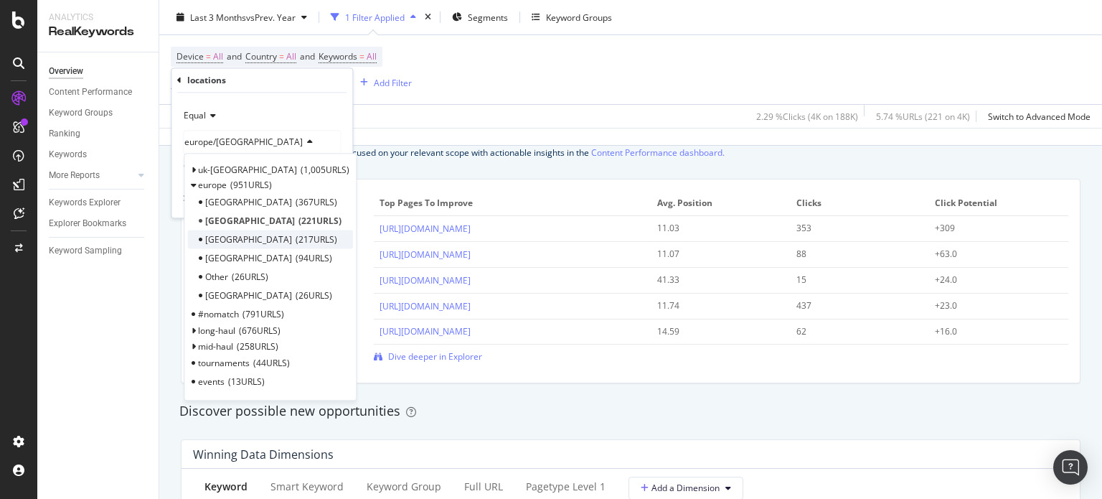
click at [299, 240] on div "Portugal 217 URLS" at bounding box center [270, 239] width 166 height 19
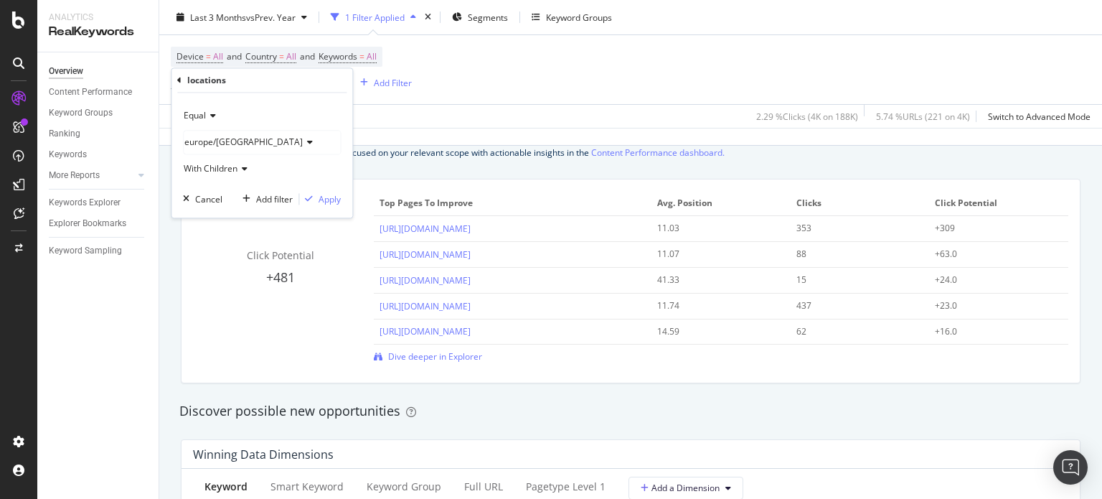
click at [334, 207] on div "Equal [GEOGRAPHIC_DATA]/[GEOGRAPHIC_DATA] With Children Cancel Add filter Apply" at bounding box center [261, 155] width 181 height 125
click at [334, 204] on div "Apply" at bounding box center [330, 199] width 22 height 12
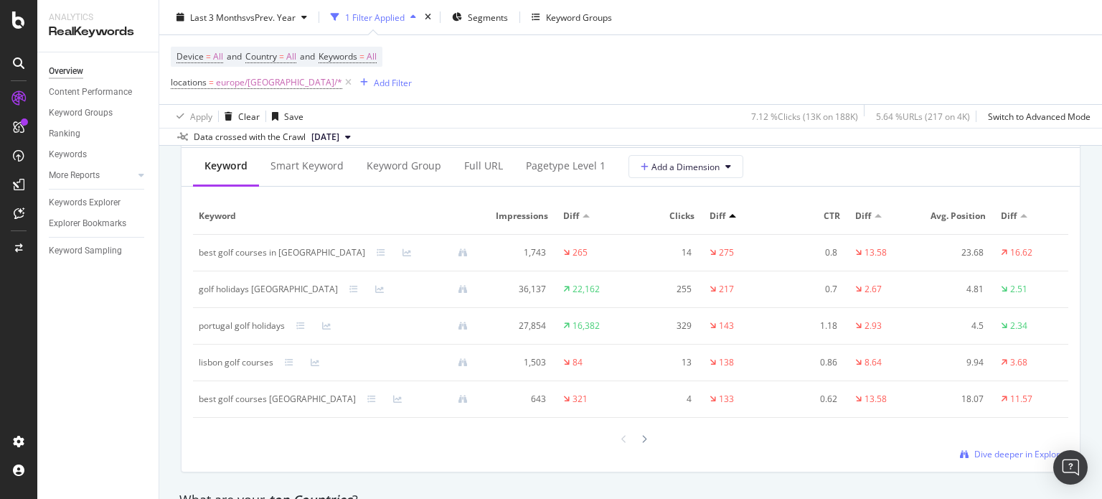
scroll to position [1650, 0]
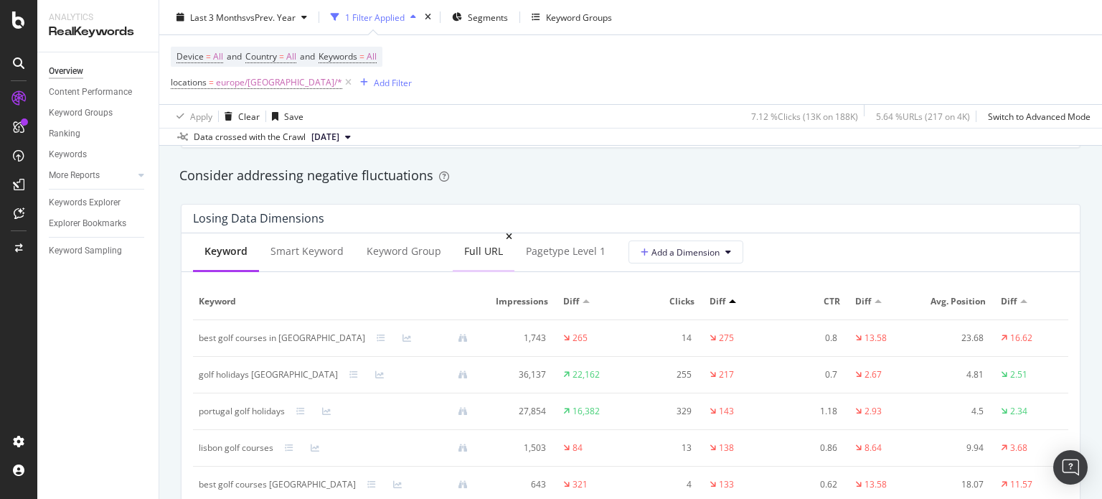
click at [497, 248] on div "Full URL" at bounding box center [483, 251] width 39 height 14
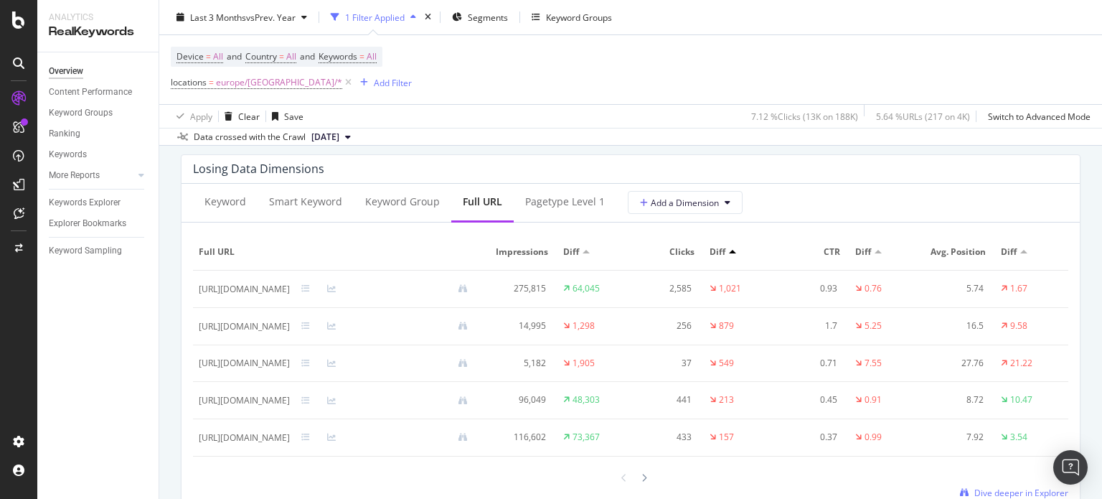
scroll to position [1722, 0]
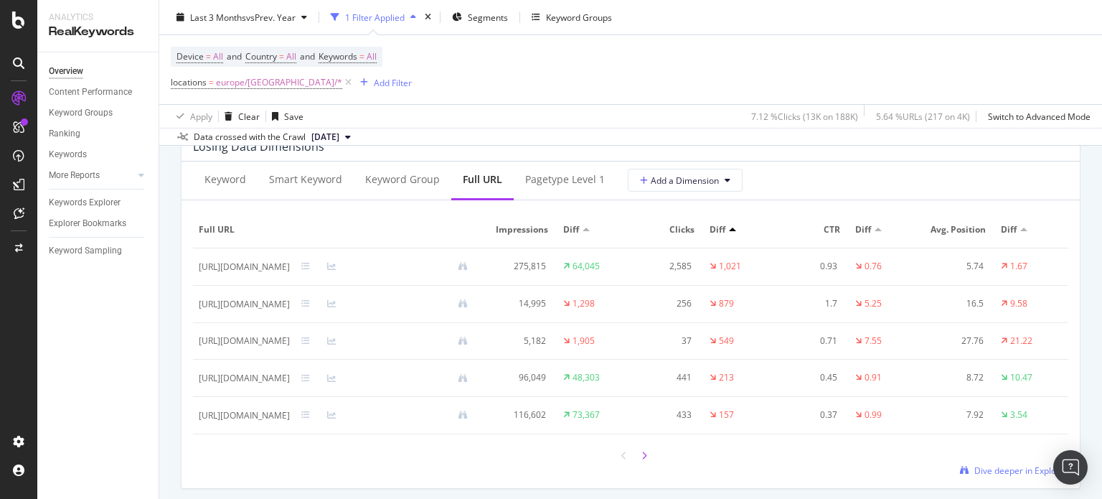
click at [641, 460] on icon at bounding box center [644, 455] width 6 height 9
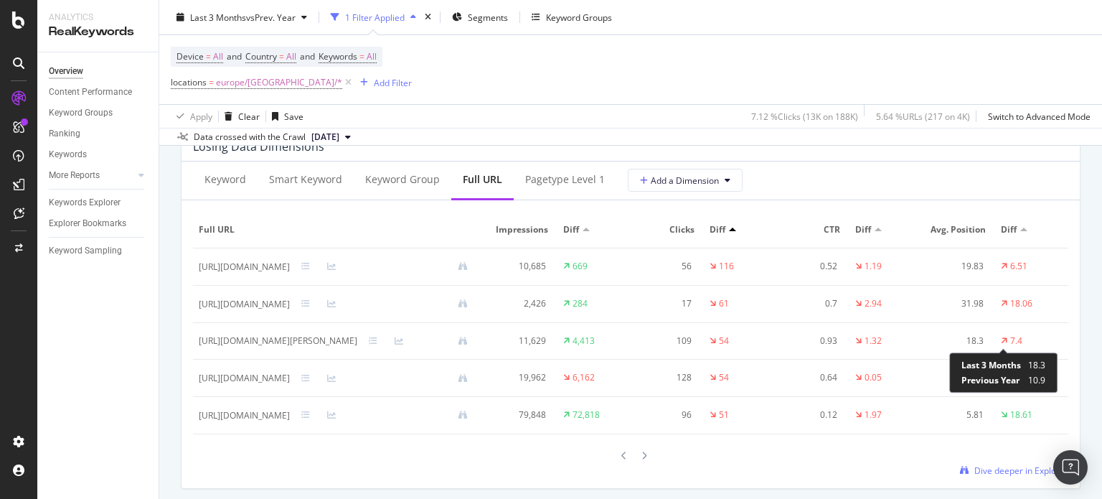
scroll to position [0, 0]
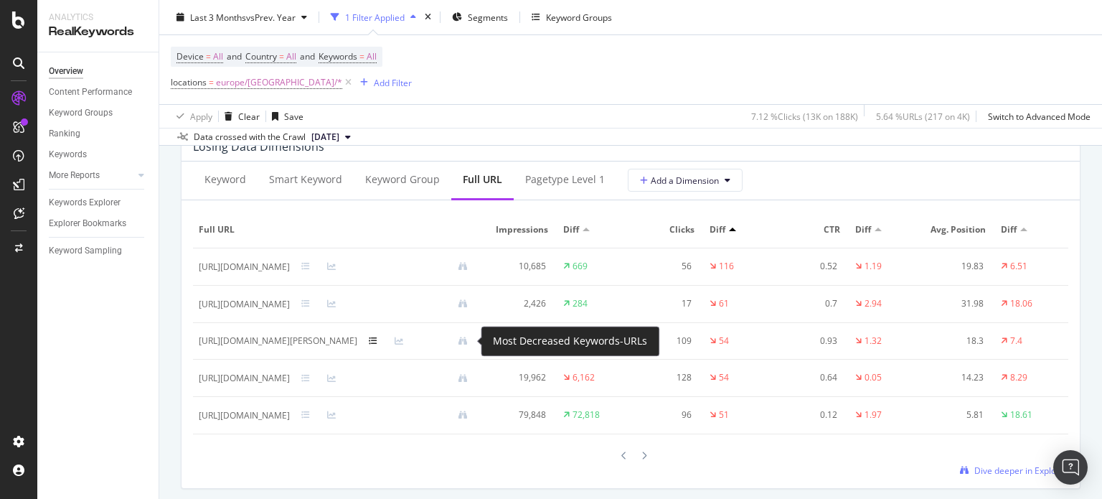
click at [377, 343] on icon at bounding box center [373, 340] width 9 height 9
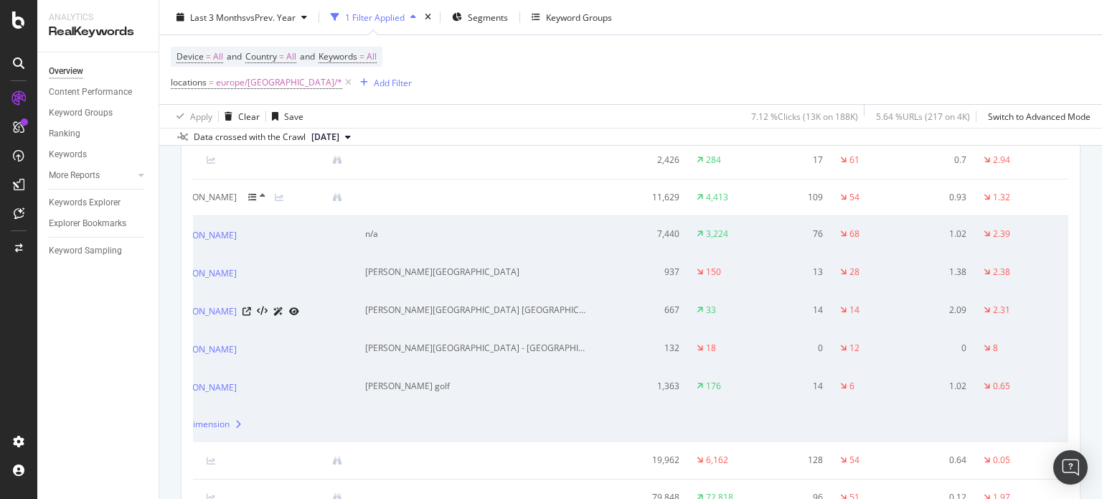
scroll to position [0, 211]
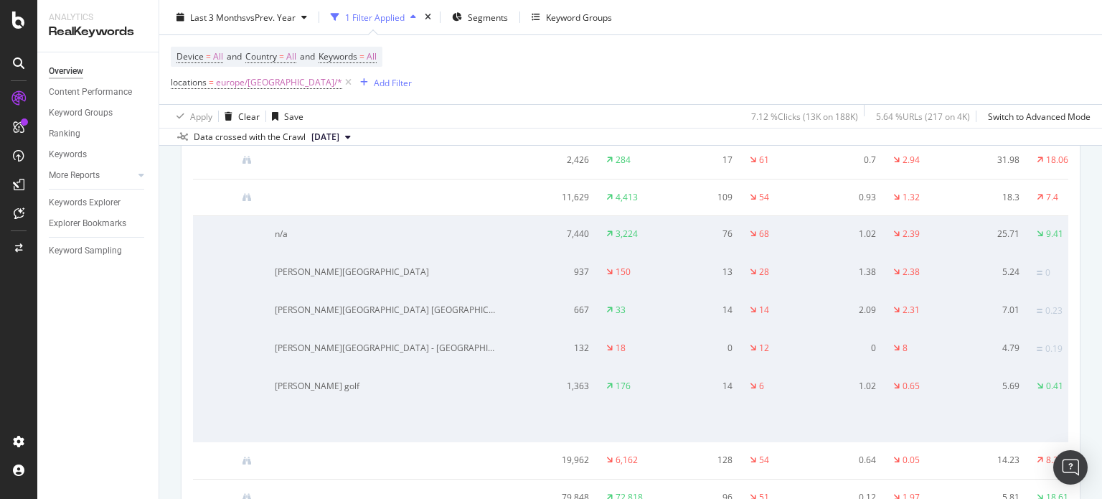
click at [166, 194] on icon at bounding box center [162, 197] width 9 height 9
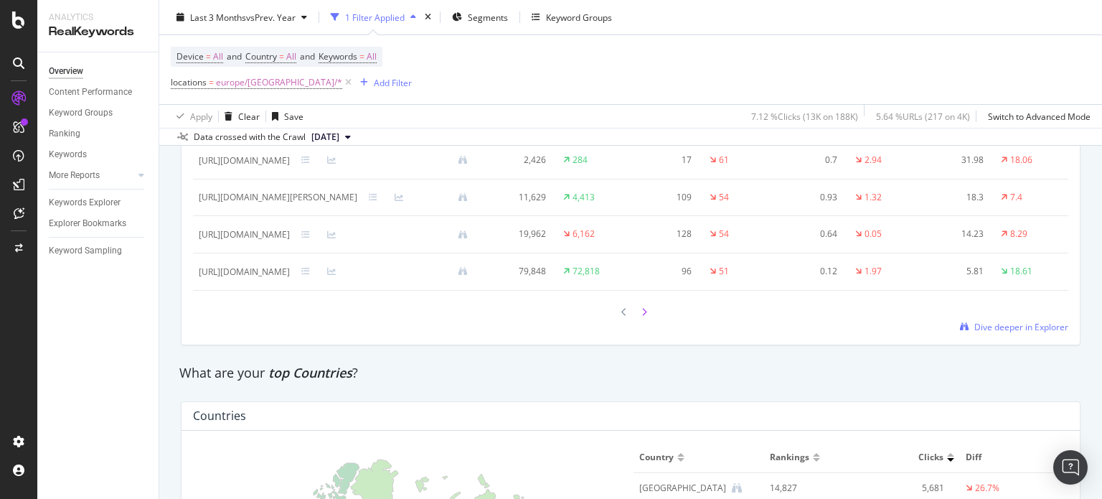
click at [641, 316] on icon at bounding box center [644, 312] width 6 height 9
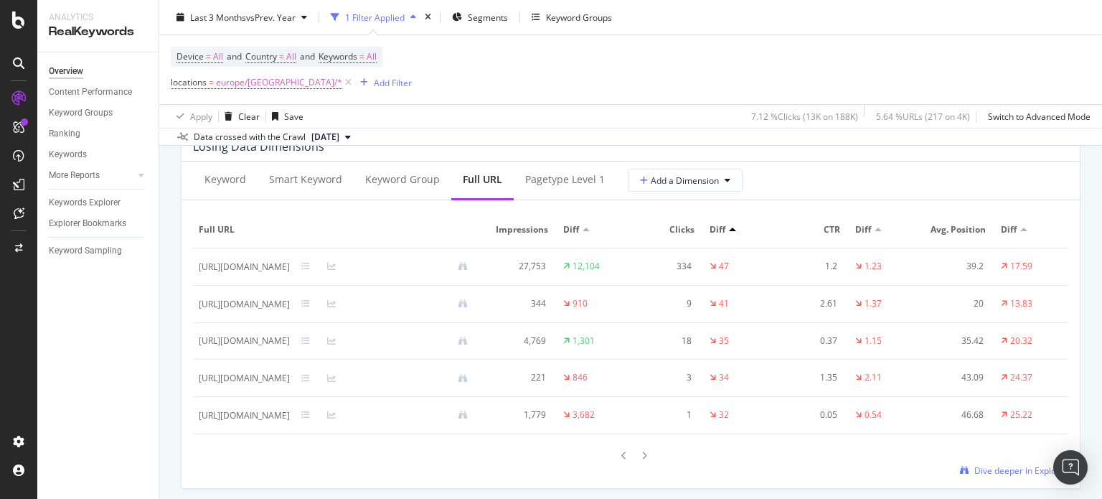
scroll to position [0, 67]
click at [643, 465] on div at bounding box center [644, 454] width 13 height 19
click at [641, 460] on icon at bounding box center [644, 455] width 6 height 9
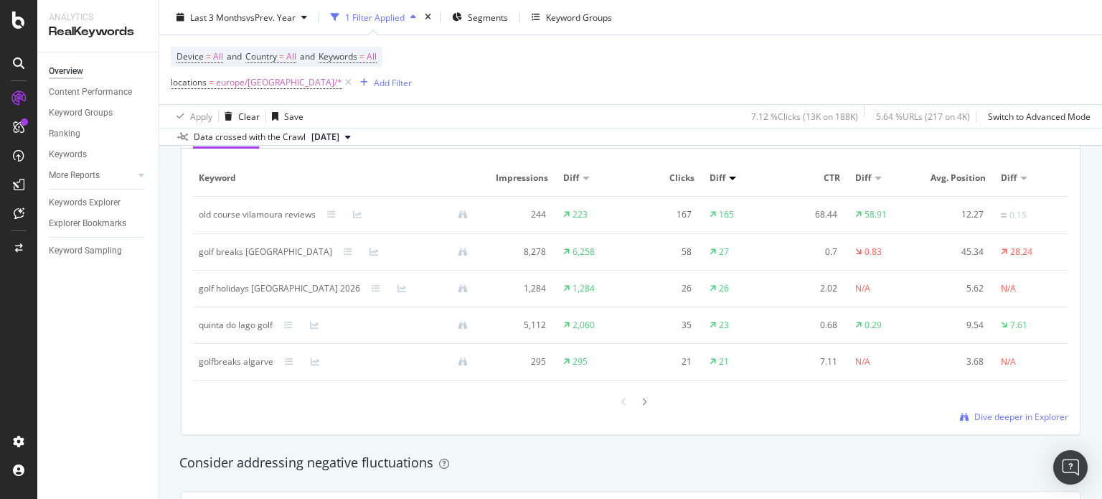
scroll to position [1722, 0]
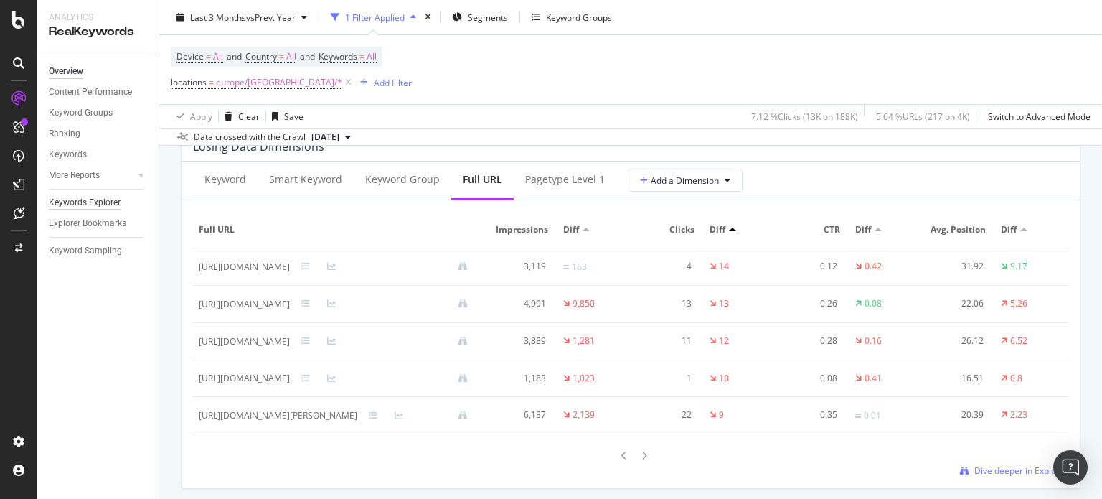
click at [72, 204] on div "Keywords Explorer" at bounding box center [85, 202] width 72 height 15
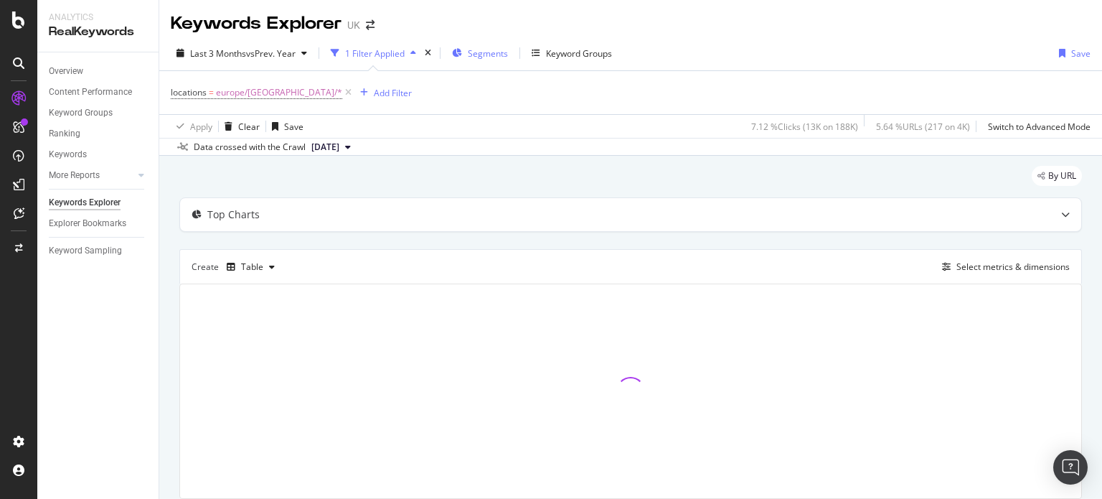
click at [462, 55] on icon "button" at bounding box center [457, 53] width 10 height 9
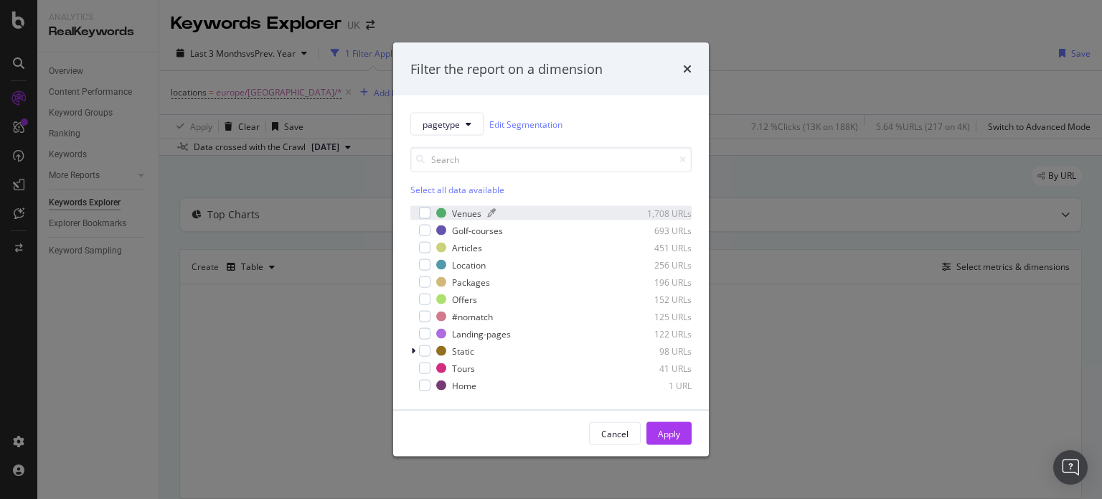
click at [460, 209] on div "Venues" at bounding box center [466, 213] width 29 height 12
click at [461, 235] on div "Golf-courses" at bounding box center [477, 230] width 51 height 12
click at [679, 438] on div "Apply" at bounding box center [669, 433] width 22 height 12
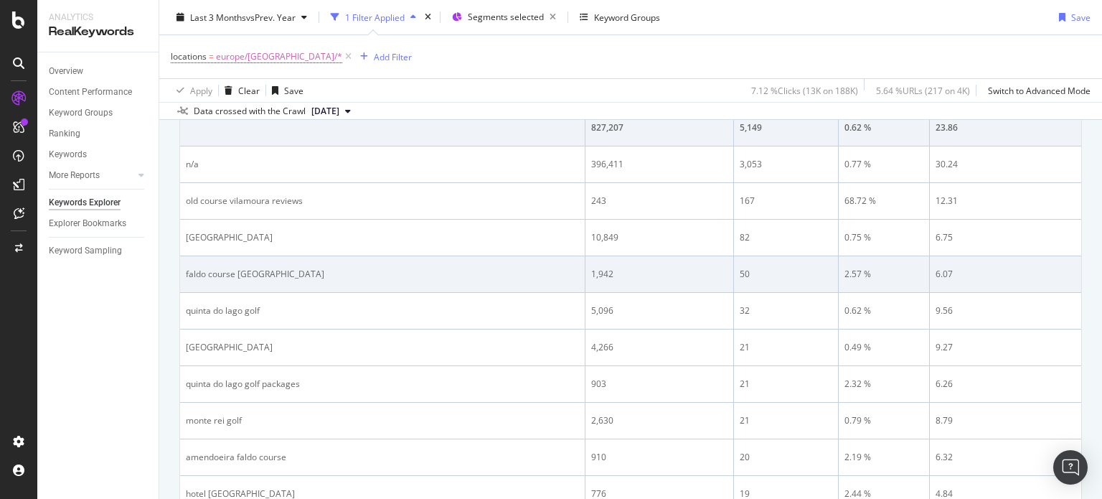
scroll to position [430, 0]
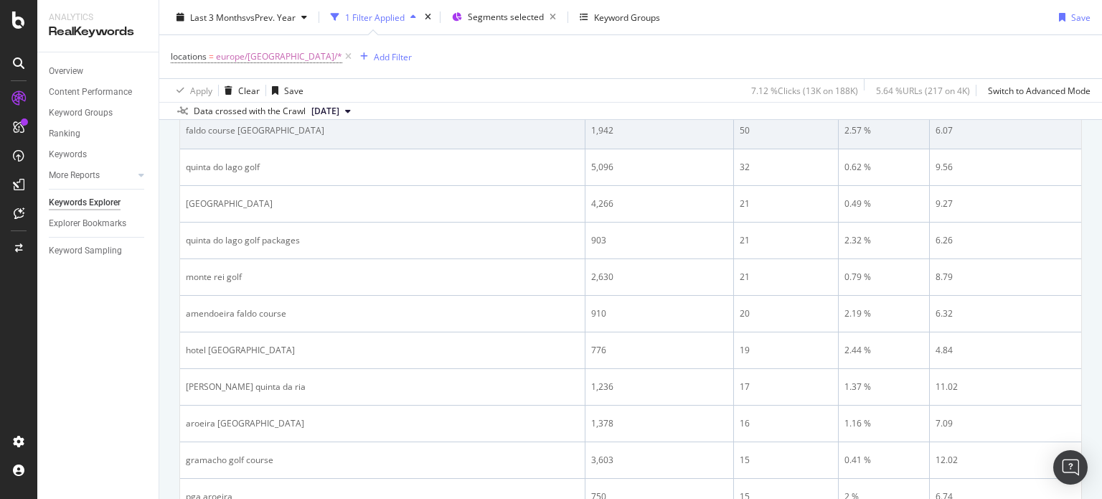
click at [212, 273] on div "monte rei golf" at bounding box center [382, 276] width 393 height 13
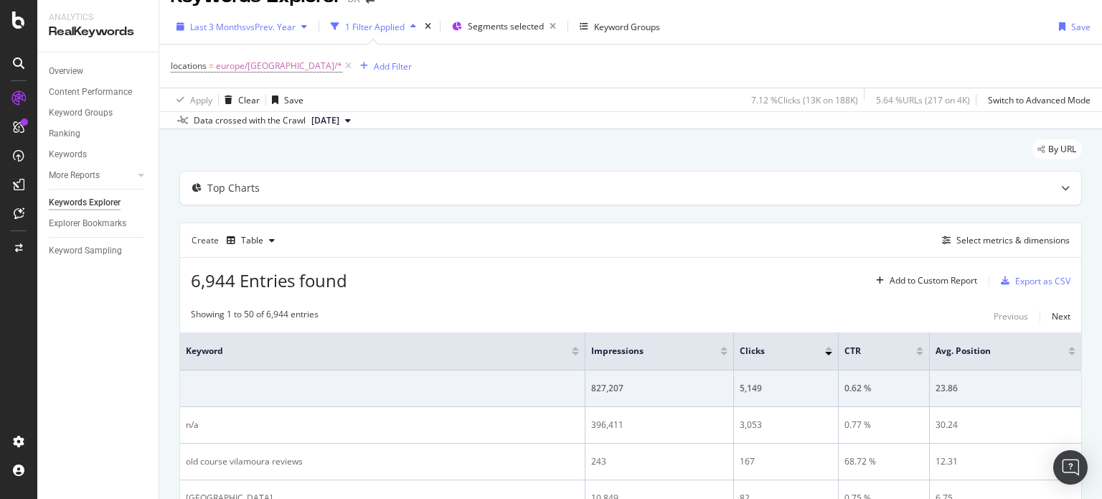
scroll to position [0, 0]
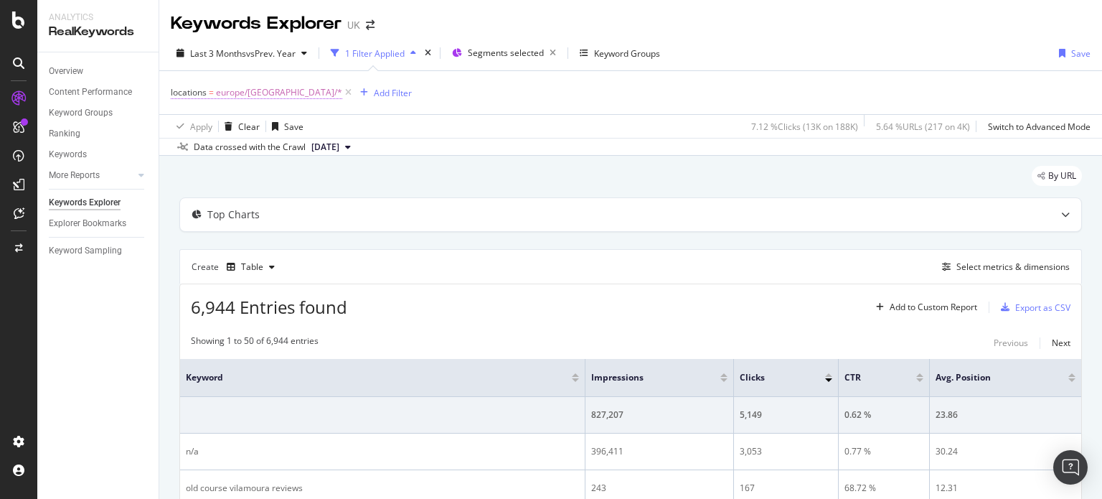
click at [269, 91] on span "europe/[GEOGRAPHIC_DATA]/*" at bounding box center [279, 92] width 126 height 20
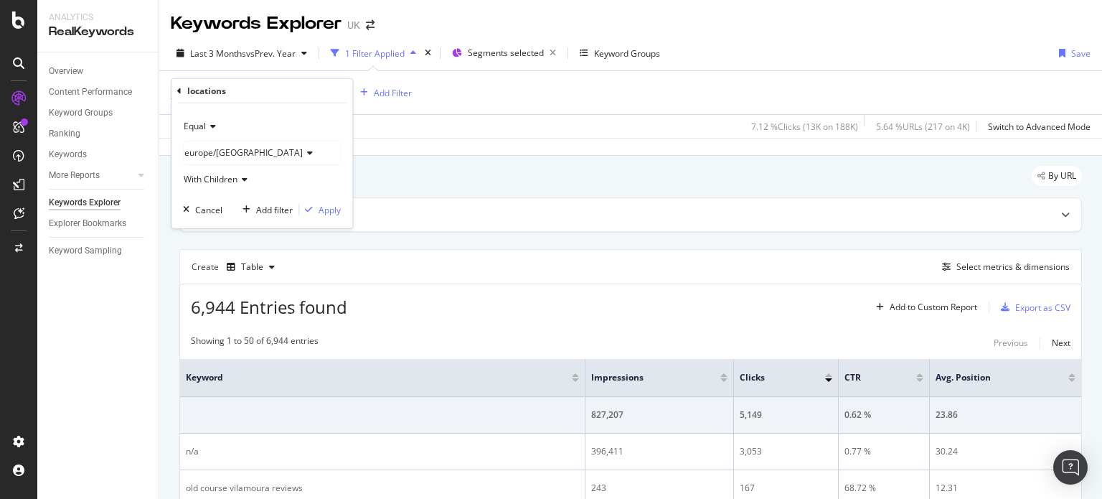
click at [230, 142] on div "europe/[GEOGRAPHIC_DATA]" at bounding box center [262, 152] width 156 height 23
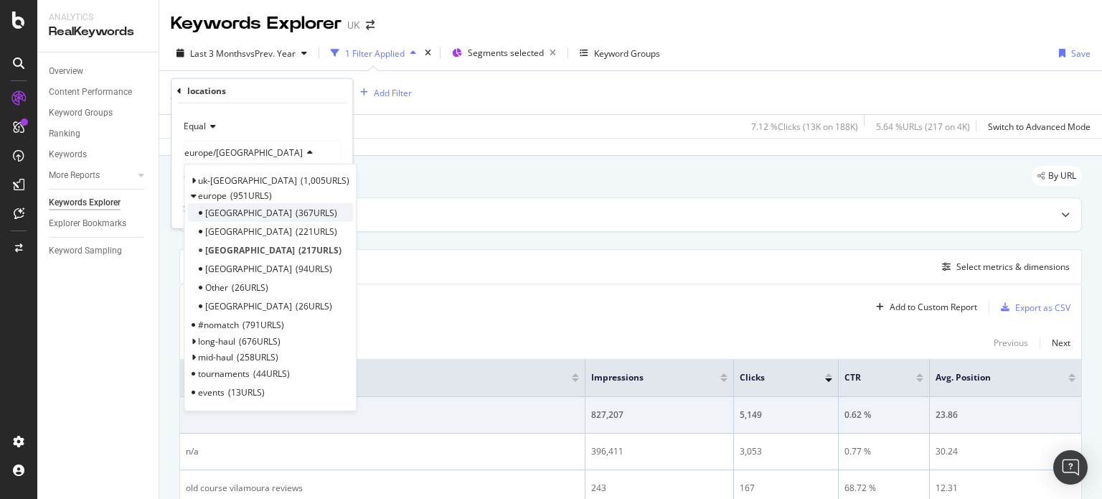
click at [296, 214] on span "367 URLS" at bounding box center [317, 213] width 42 height 12
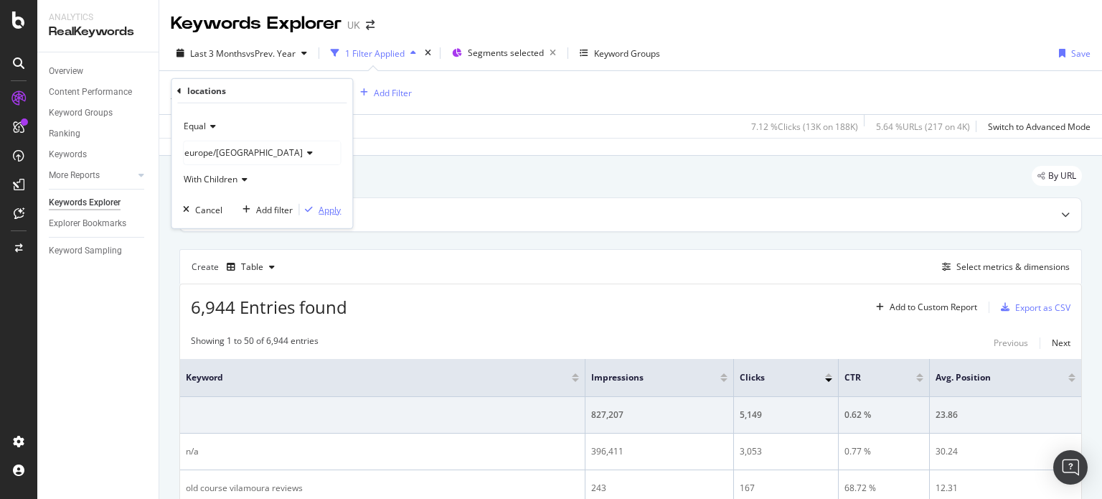
click at [329, 206] on div "Apply" at bounding box center [330, 209] width 22 height 12
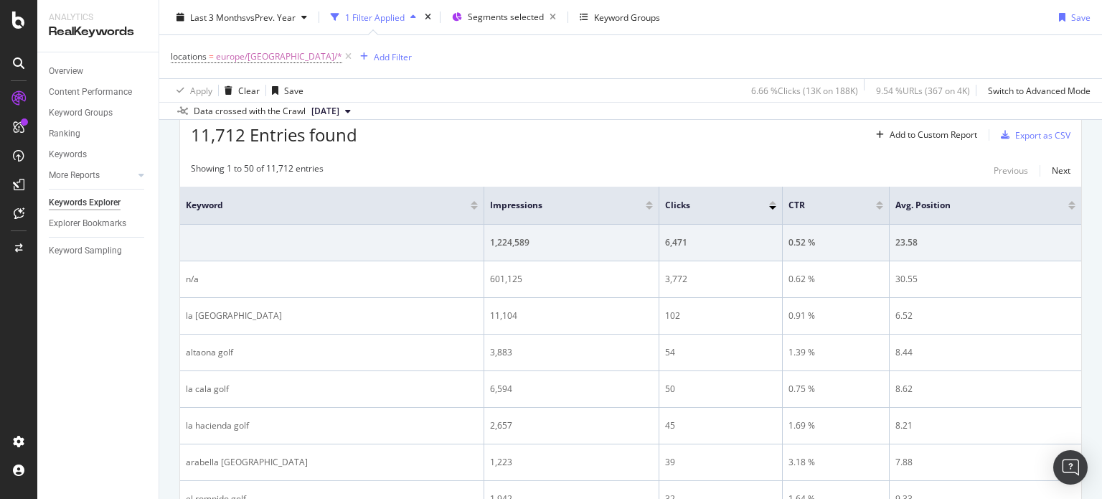
scroll to position [215, 0]
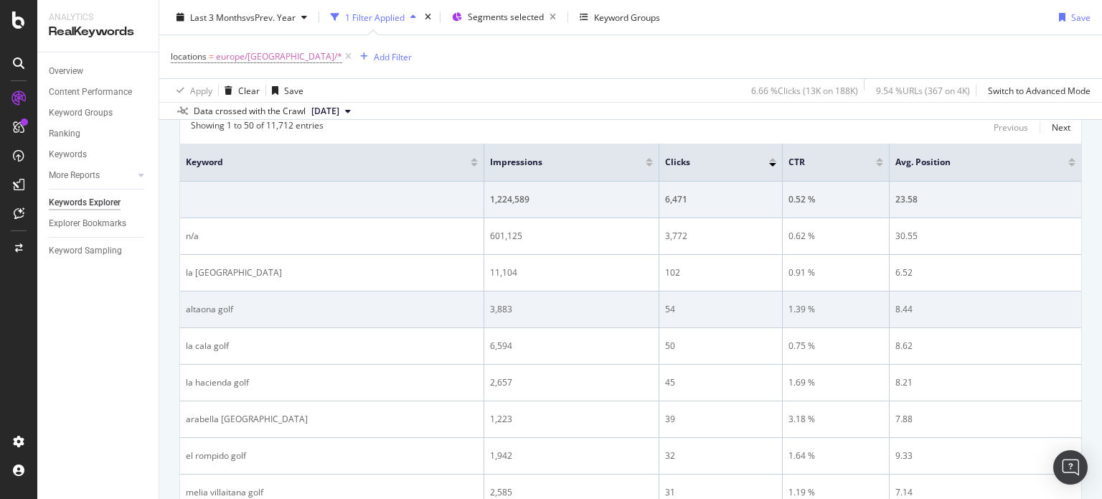
click at [199, 307] on div "altaona golf" at bounding box center [332, 309] width 292 height 13
copy div "altaona golf"
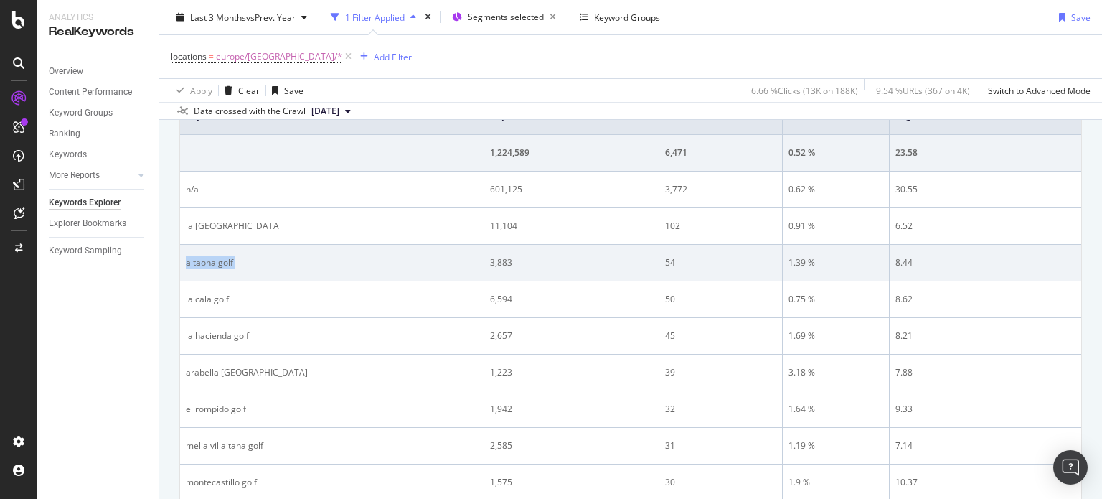
scroll to position [287, 0]
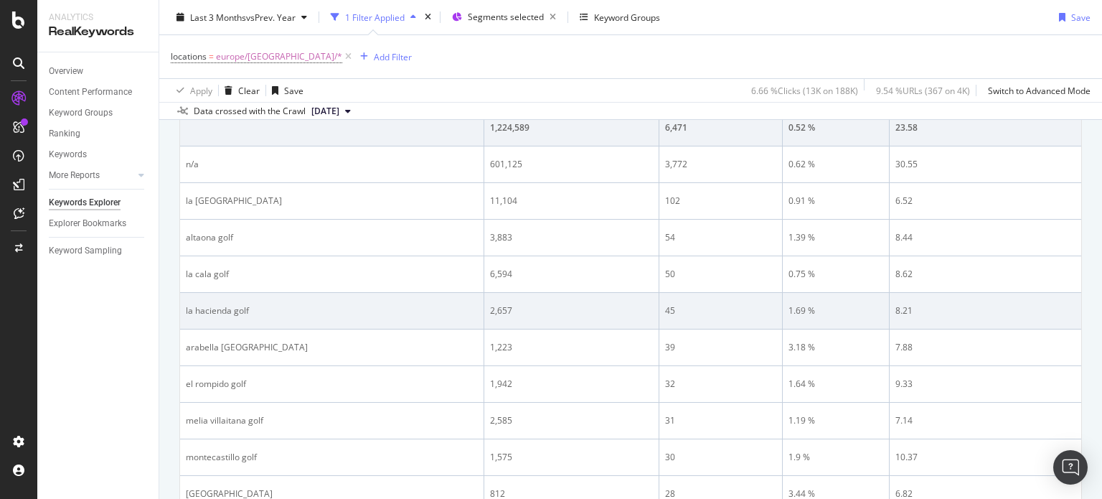
click at [216, 306] on div "la hacienda golf" at bounding box center [332, 310] width 292 height 13
copy div "la hacienda golf"
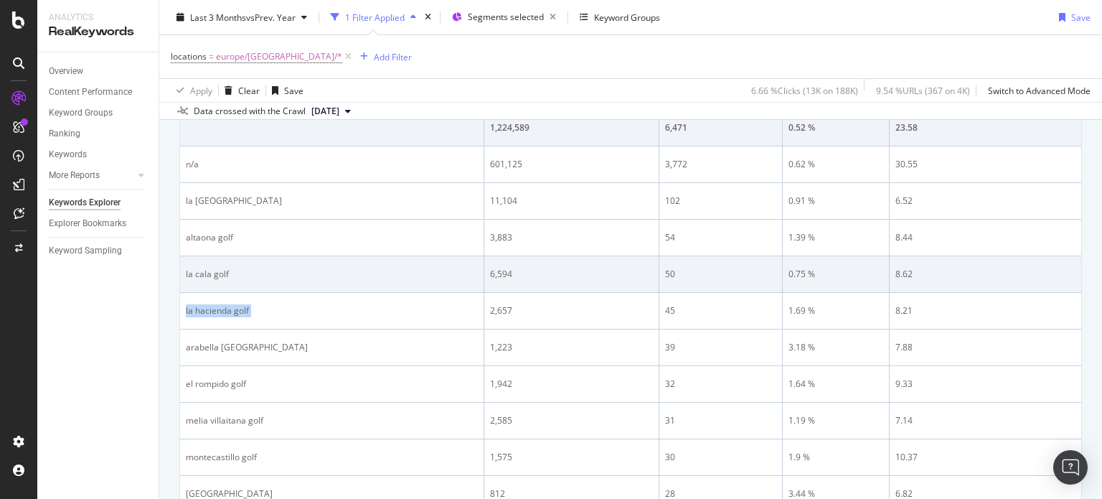
scroll to position [430, 0]
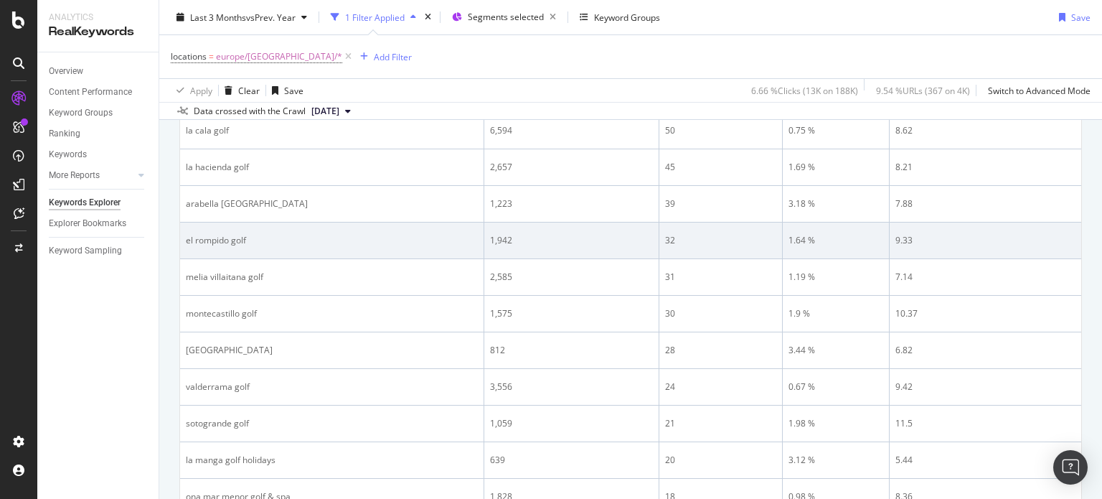
click at [190, 235] on div "el rompido golf" at bounding box center [332, 240] width 292 height 13
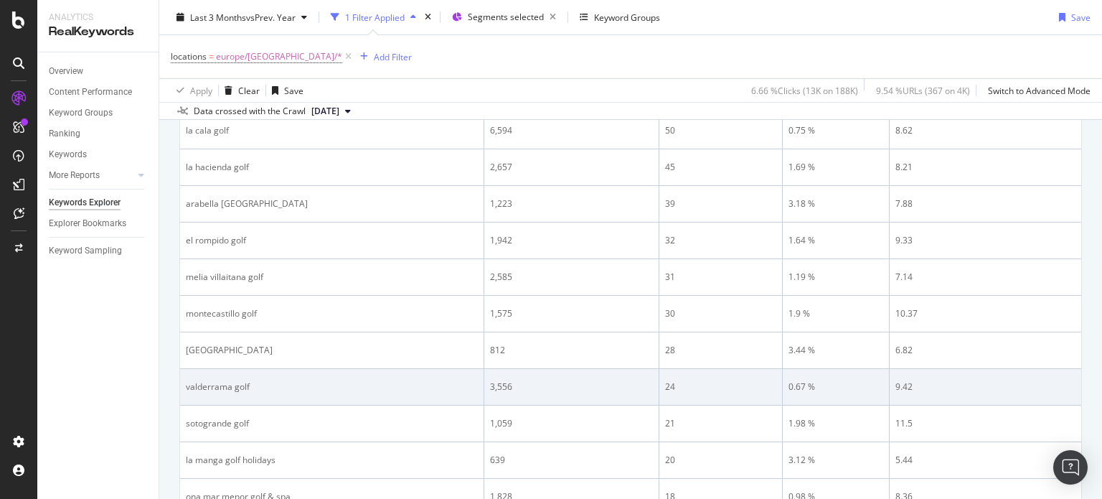
click at [230, 382] on div "valderrama golf" at bounding box center [332, 386] width 292 height 13
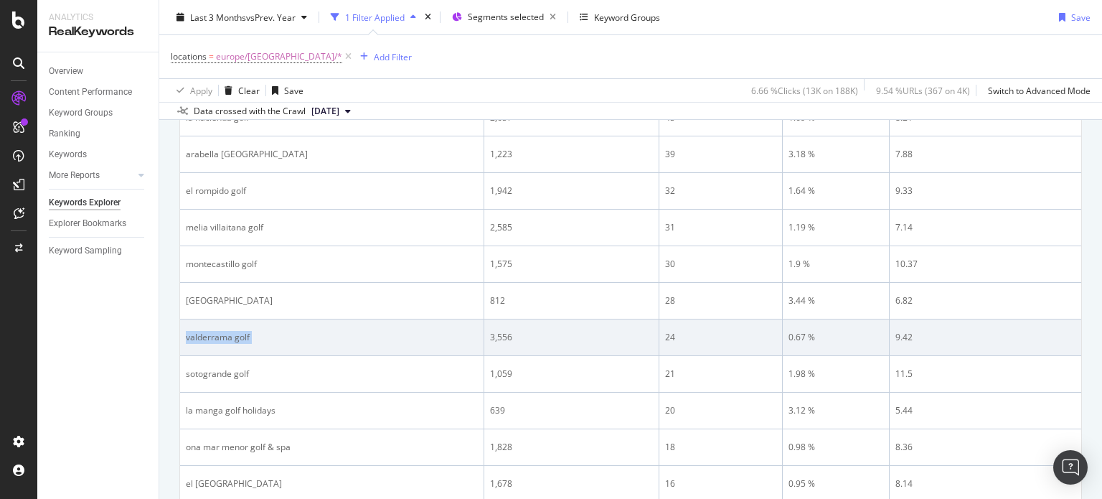
scroll to position [502, 0]
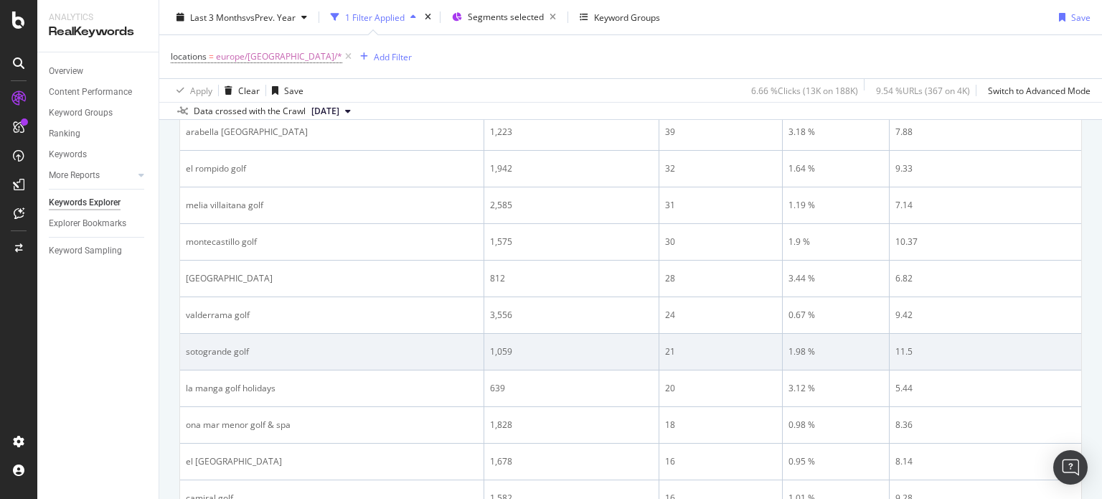
click at [239, 348] on div "sotogrande golf" at bounding box center [332, 351] width 292 height 13
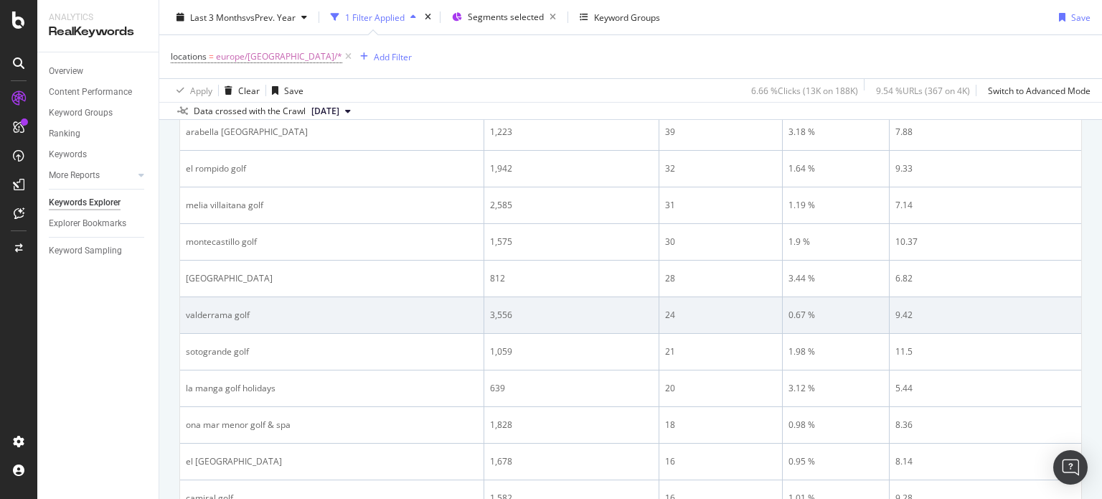
click at [243, 310] on div "valderrama golf" at bounding box center [332, 314] width 292 height 13
copy div "valderrama golf"
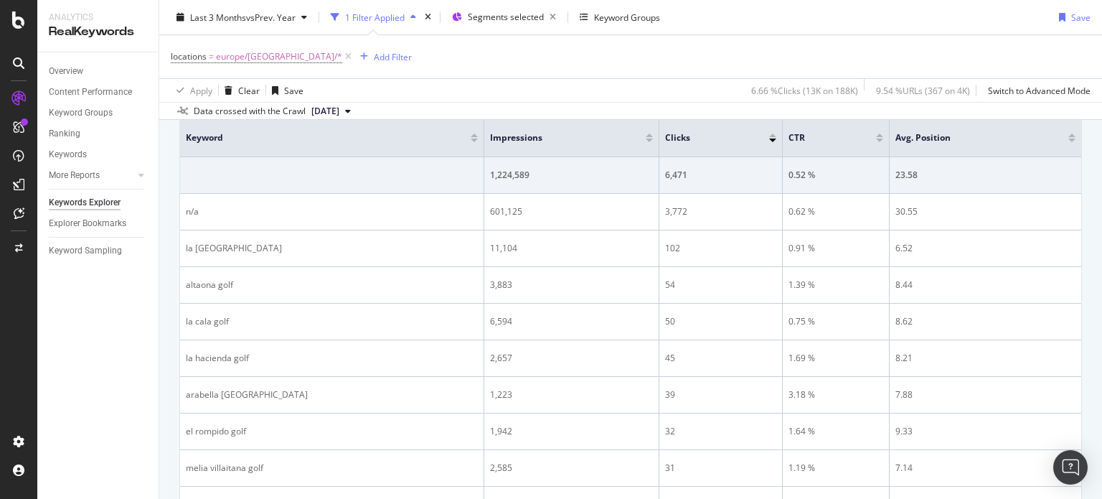
scroll to position [215, 0]
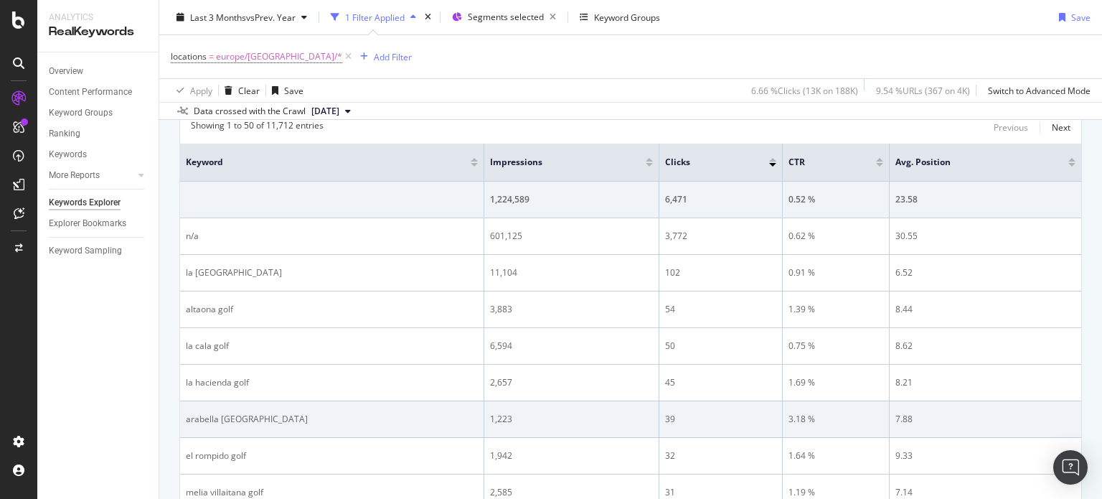
click at [236, 415] on div "arabella [GEOGRAPHIC_DATA]" at bounding box center [332, 418] width 292 height 13
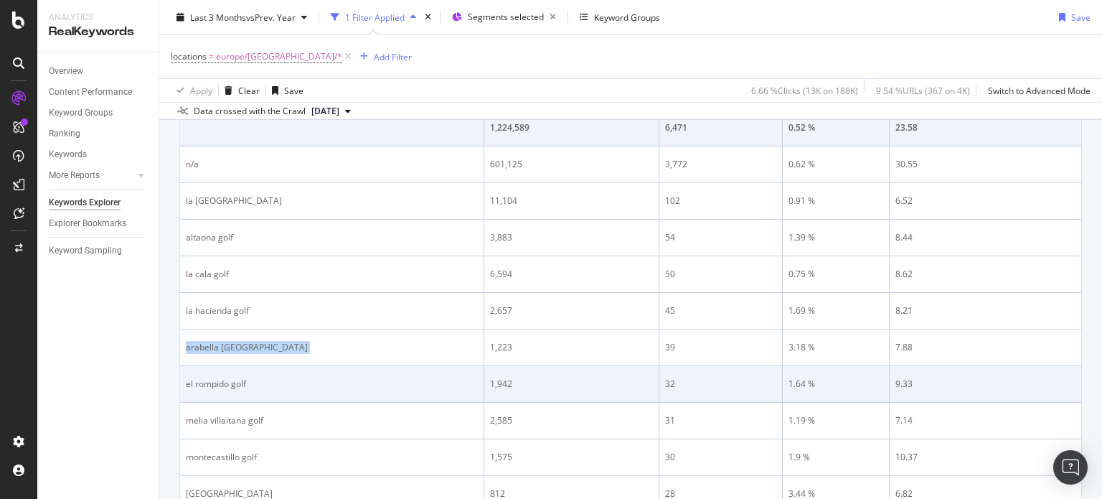
scroll to position [359, 0]
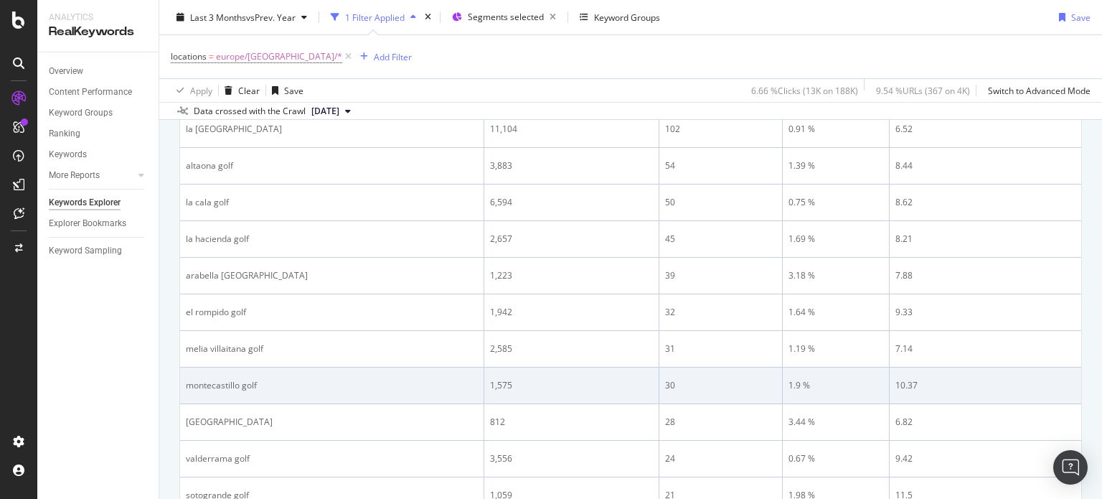
click at [235, 380] on div "montecastillo golf" at bounding box center [332, 385] width 292 height 13
copy div "montecastillo golf"
